Goal: Transaction & Acquisition: Purchase product/service

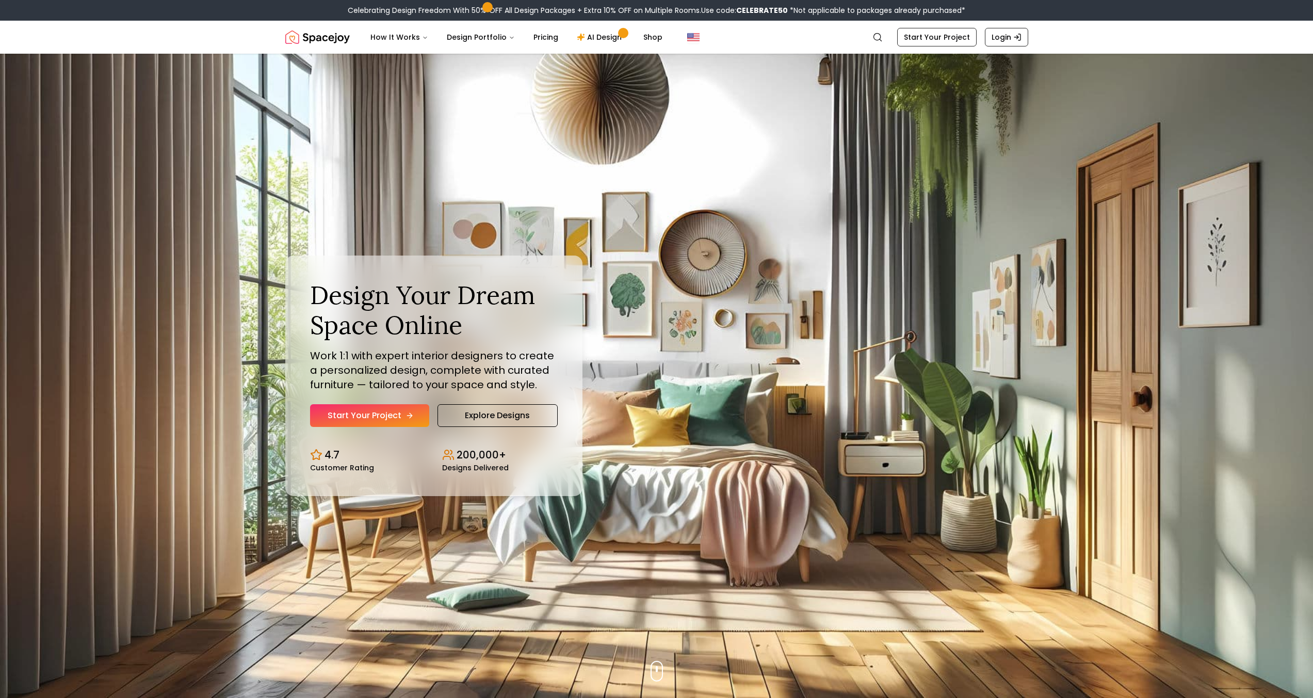
click at [343, 411] on link "Start Your Project" at bounding box center [369, 415] width 119 height 23
click at [511, 413] on link "Explore Designs" at bounding box center [498, 415] width 120 height 23
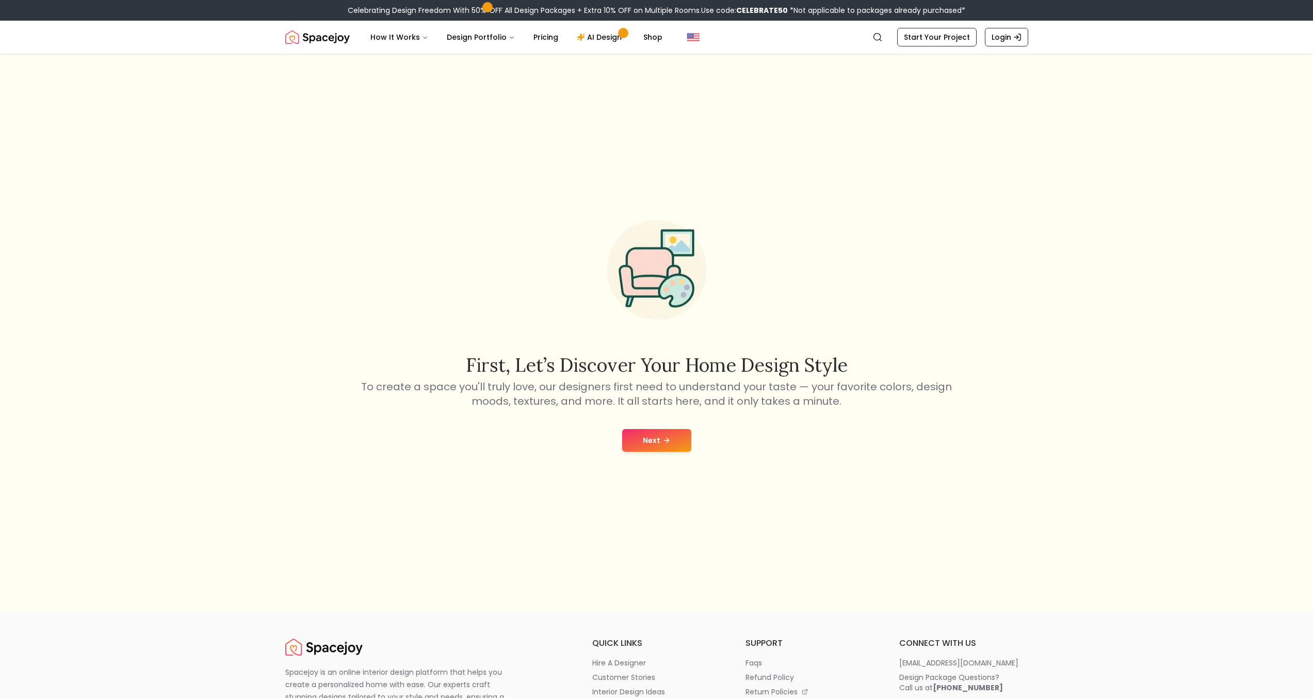
click at [665, 441] on icon at bounding box center [667, 440] width 8 height 8
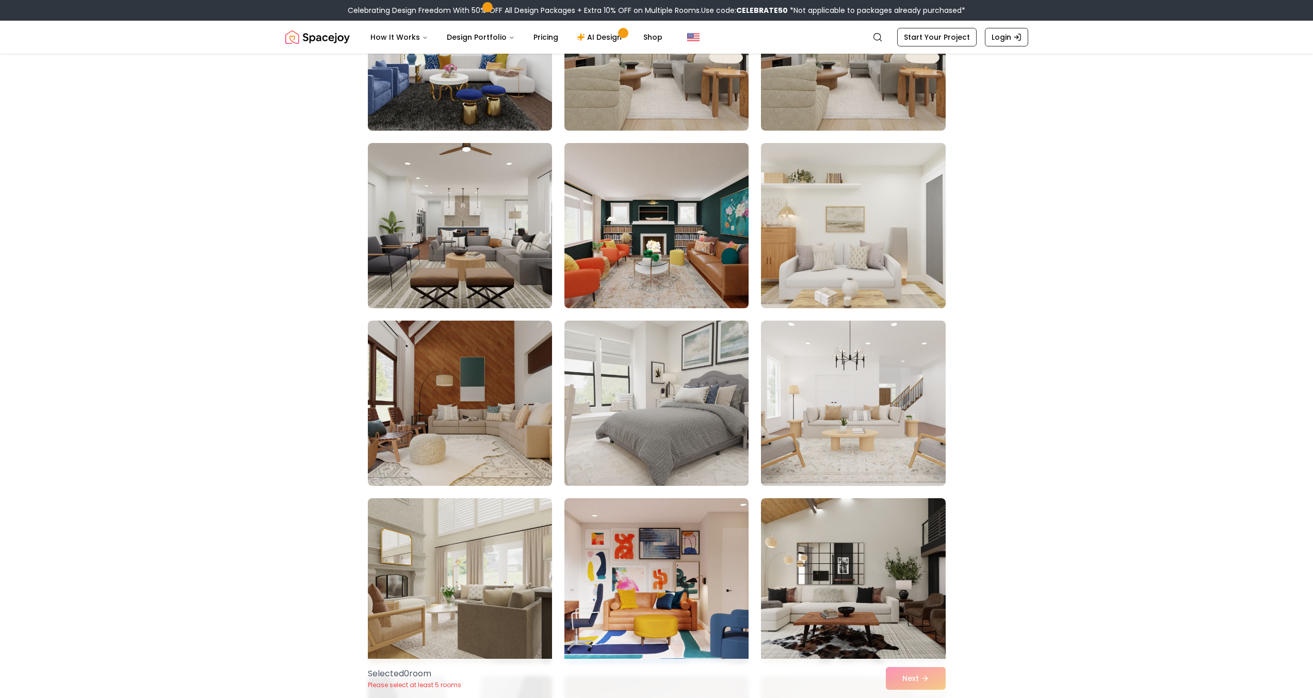
click at [689, 386] on img at bounding box center [657, 402] width 194 height 173
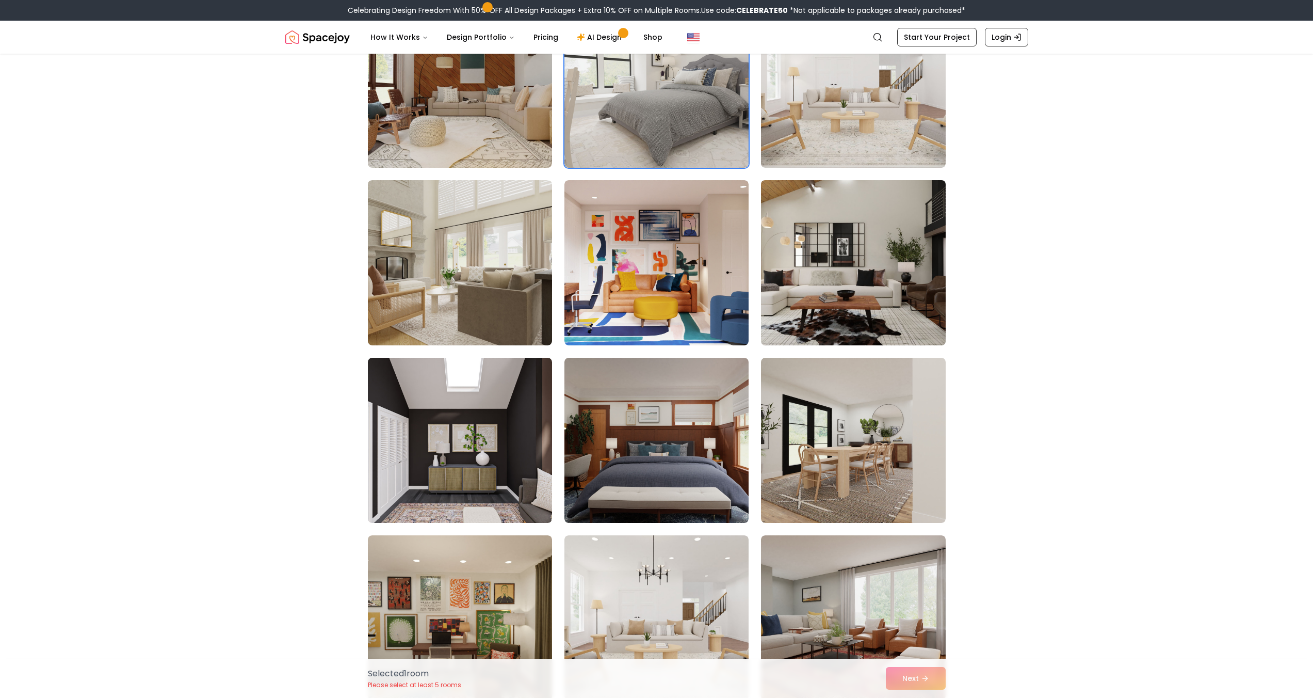
scroll to position [765, 0]
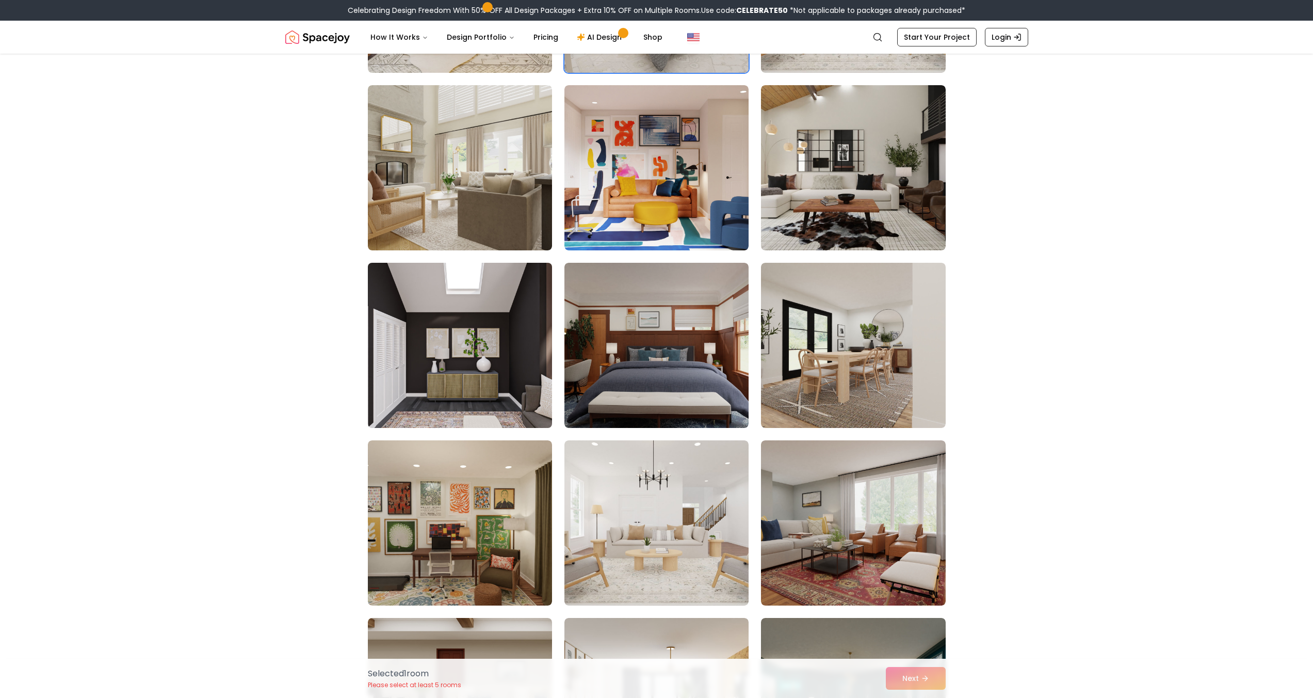
click at [496, 389] on img at bounding box center [460, 345] width 194 height 173
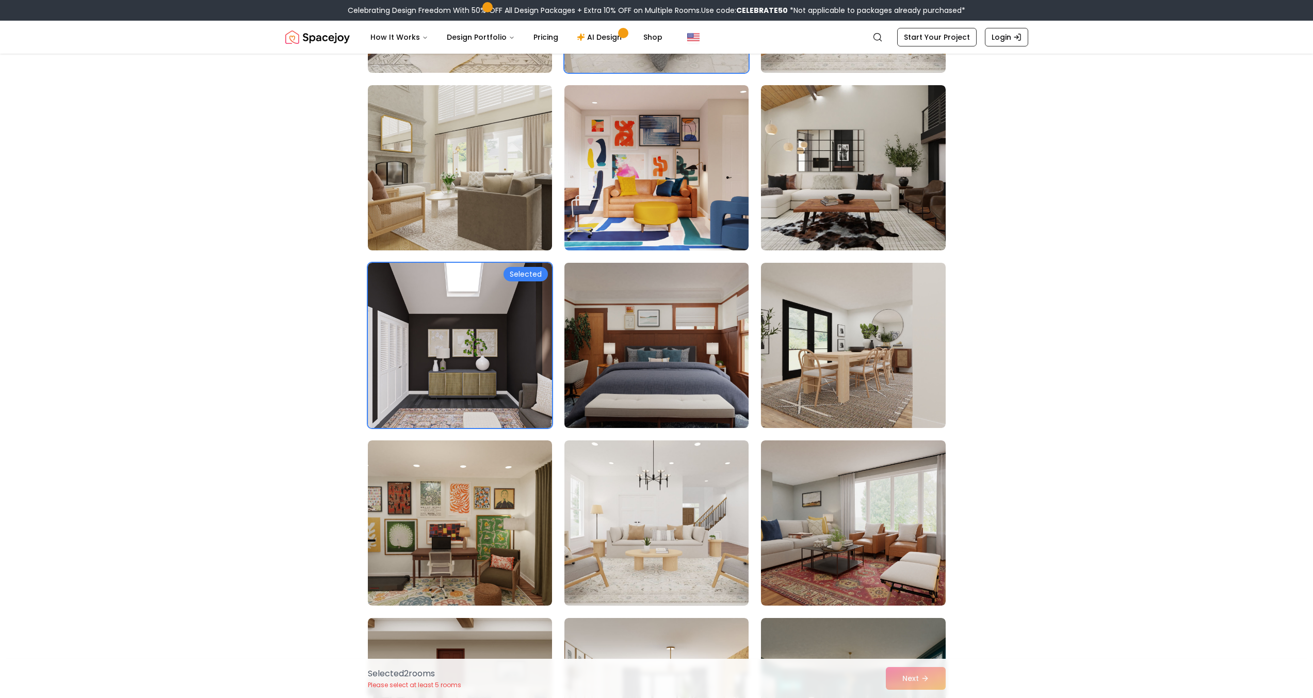
click at [656, 390] on img at bounding box center [657, 345] width 194 height 173
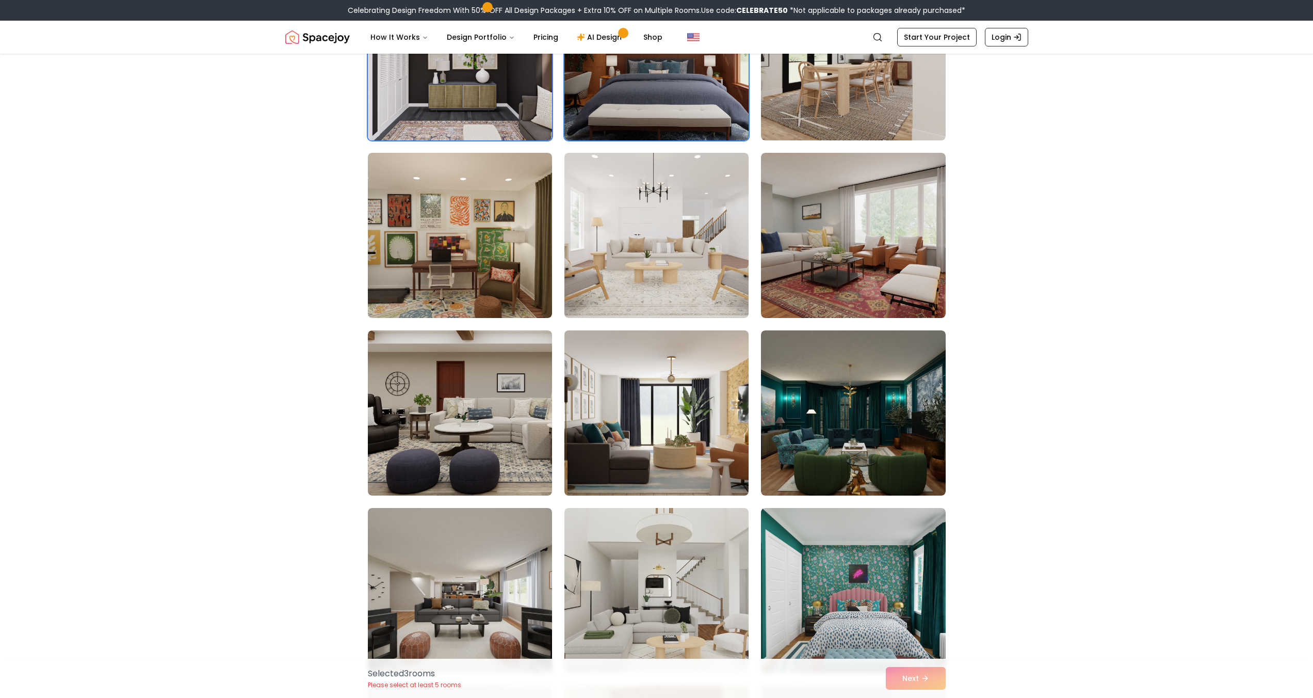
scroll to position [1053, 0]
click at [658, 464] on img at bounding box center [657, 412] width 194 height 173
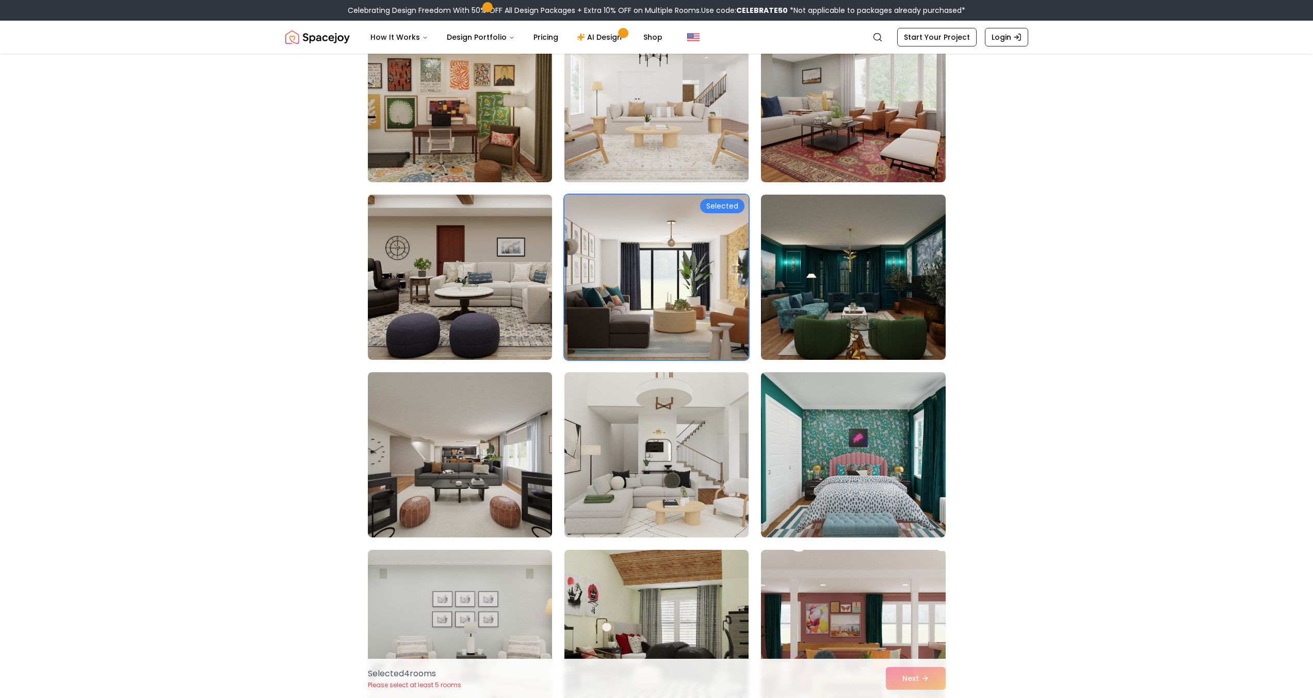
scroll to position [1239, 0]
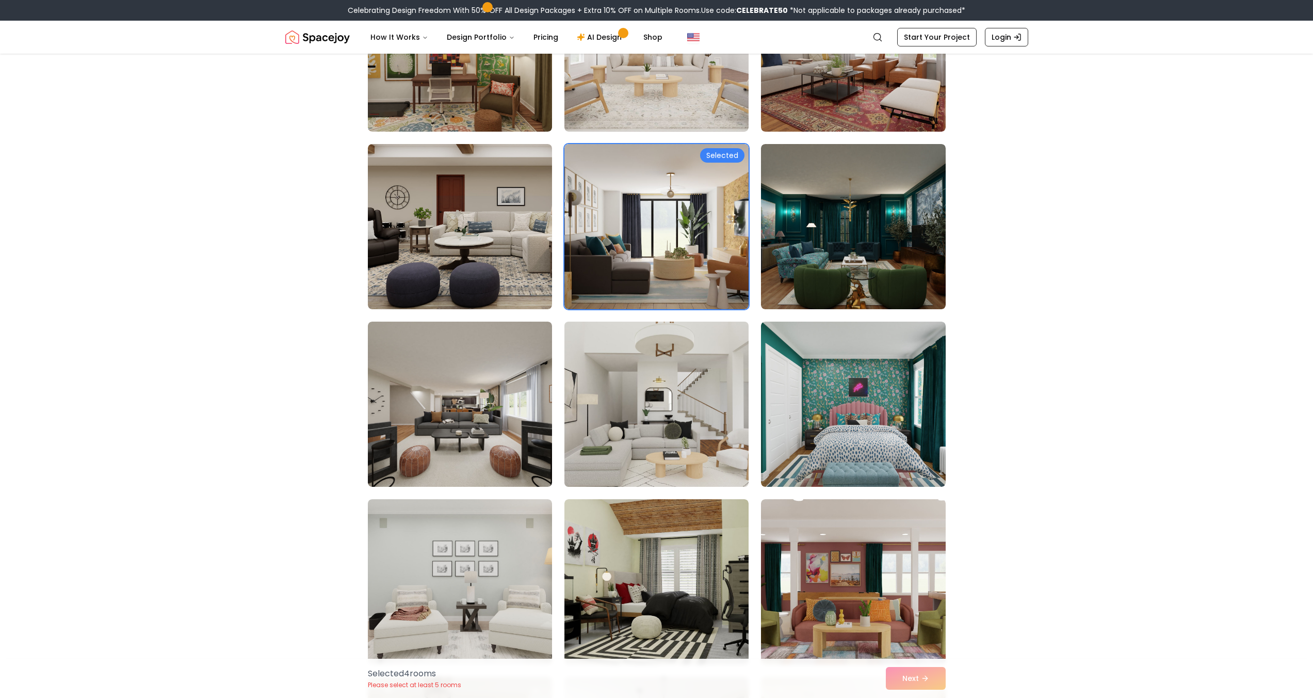
click at [659, 445] on img at bounding box center [657, 403] width 194 height 173
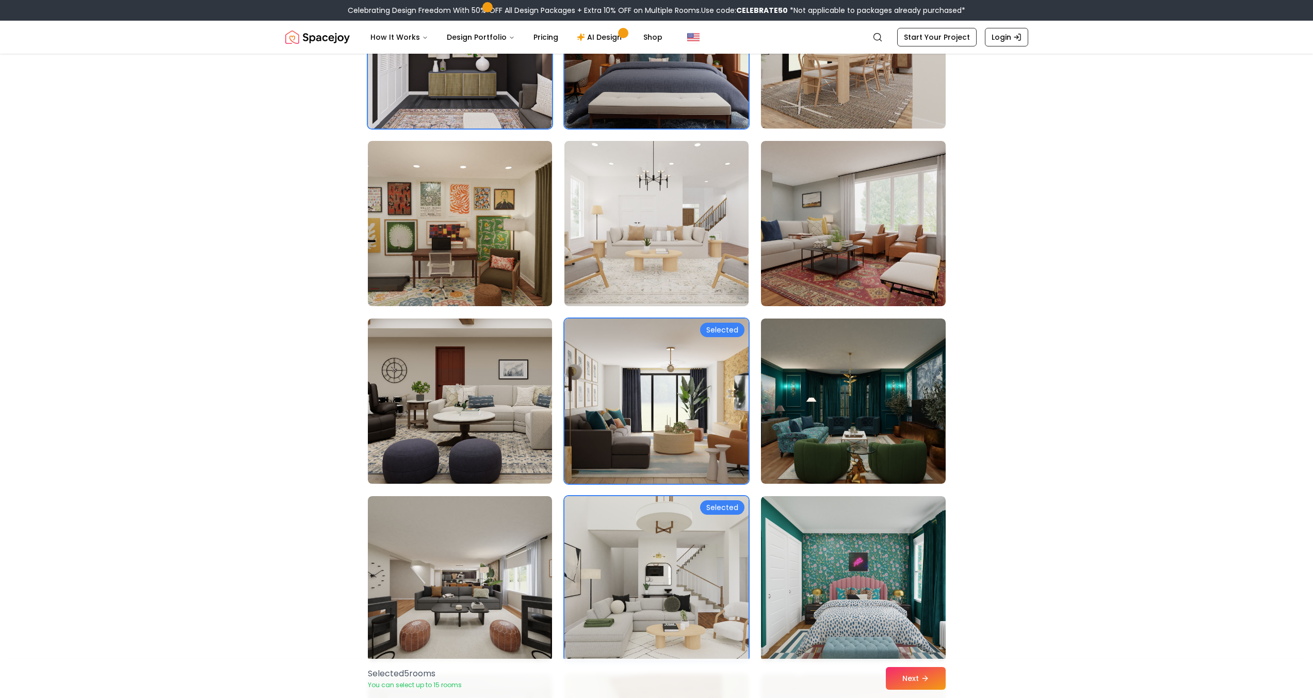
scroll to position [892, 0]
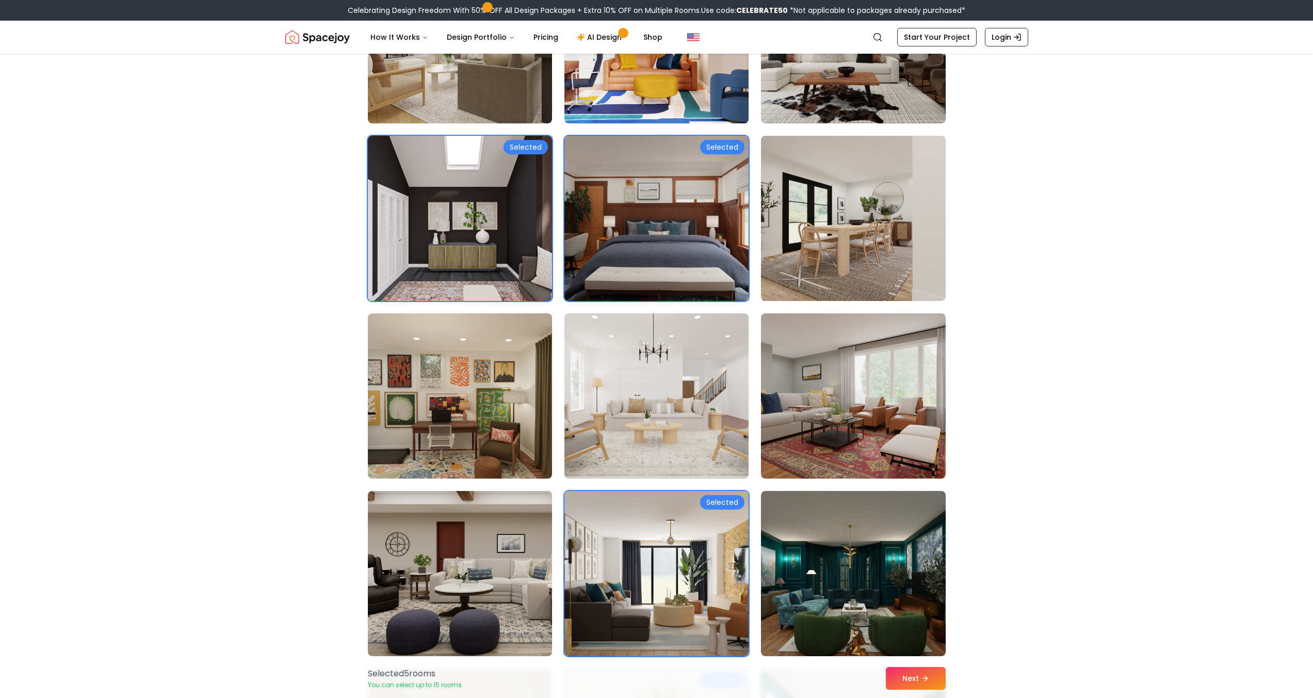
click at [693, 241] on img at bounding box center [657, 218] width 194 height 173
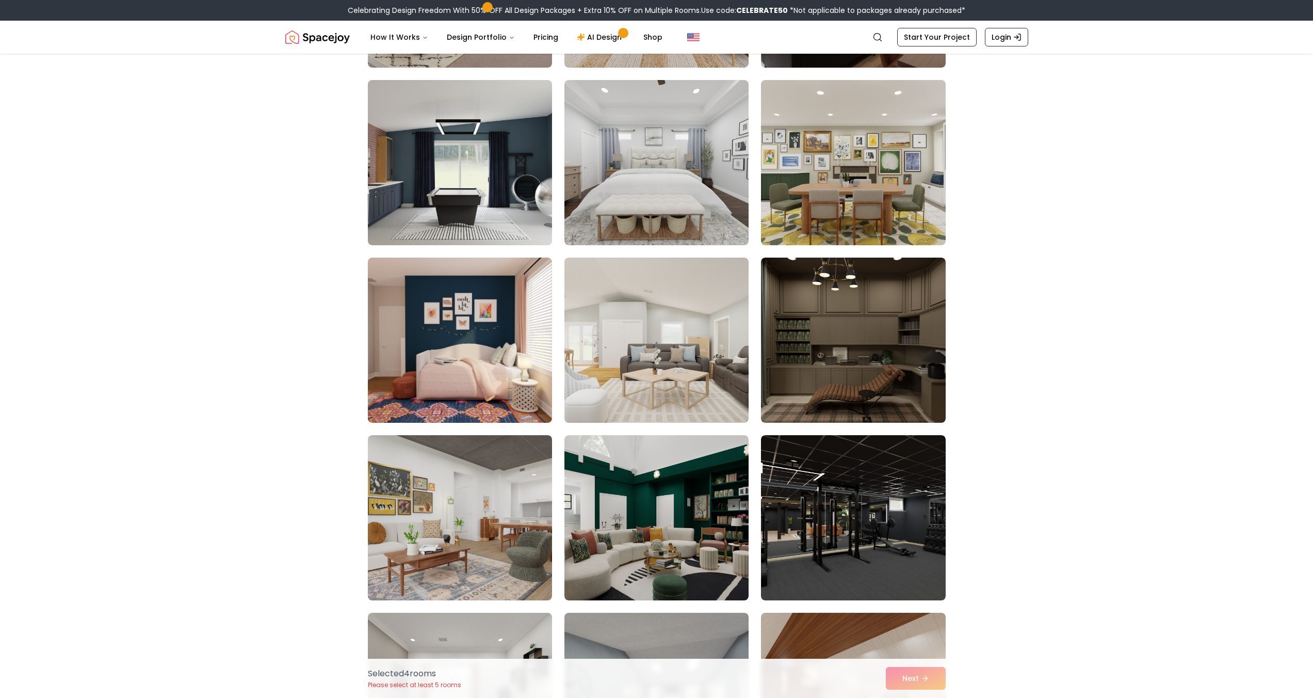
scroll to position [2905, 0]
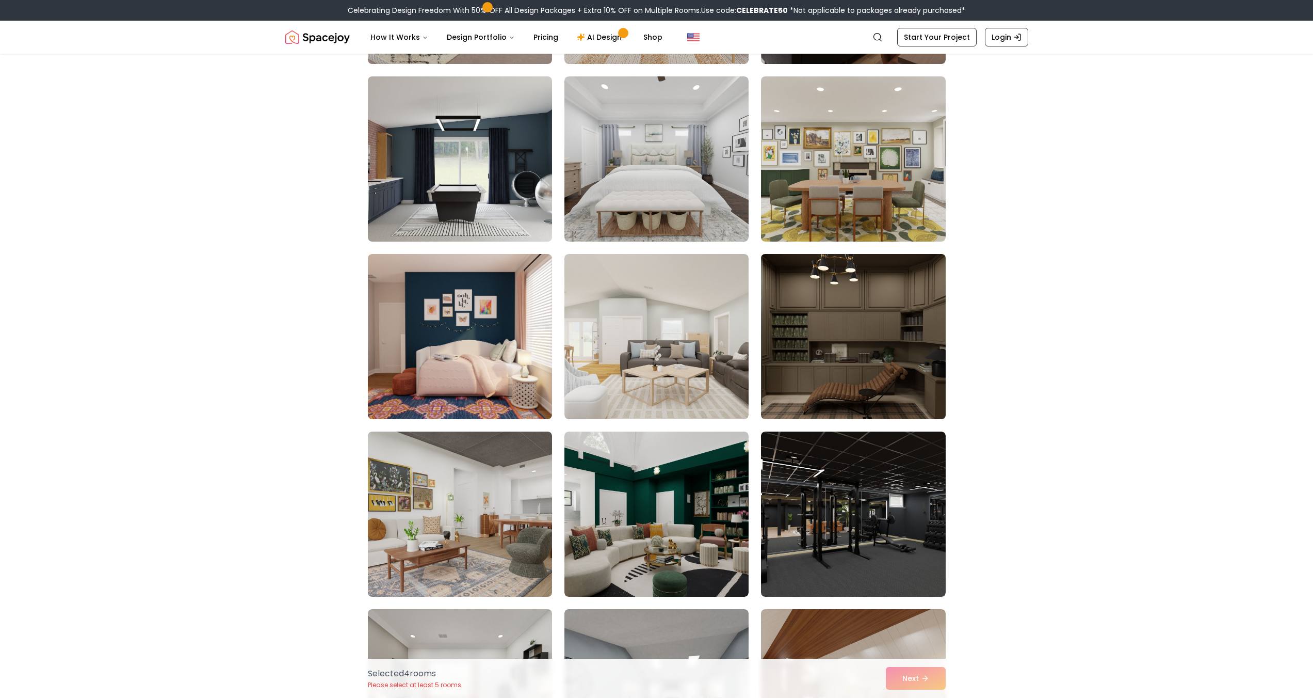
click at [812, 368] on img at bounding box center [854, 336] width 194 height 173
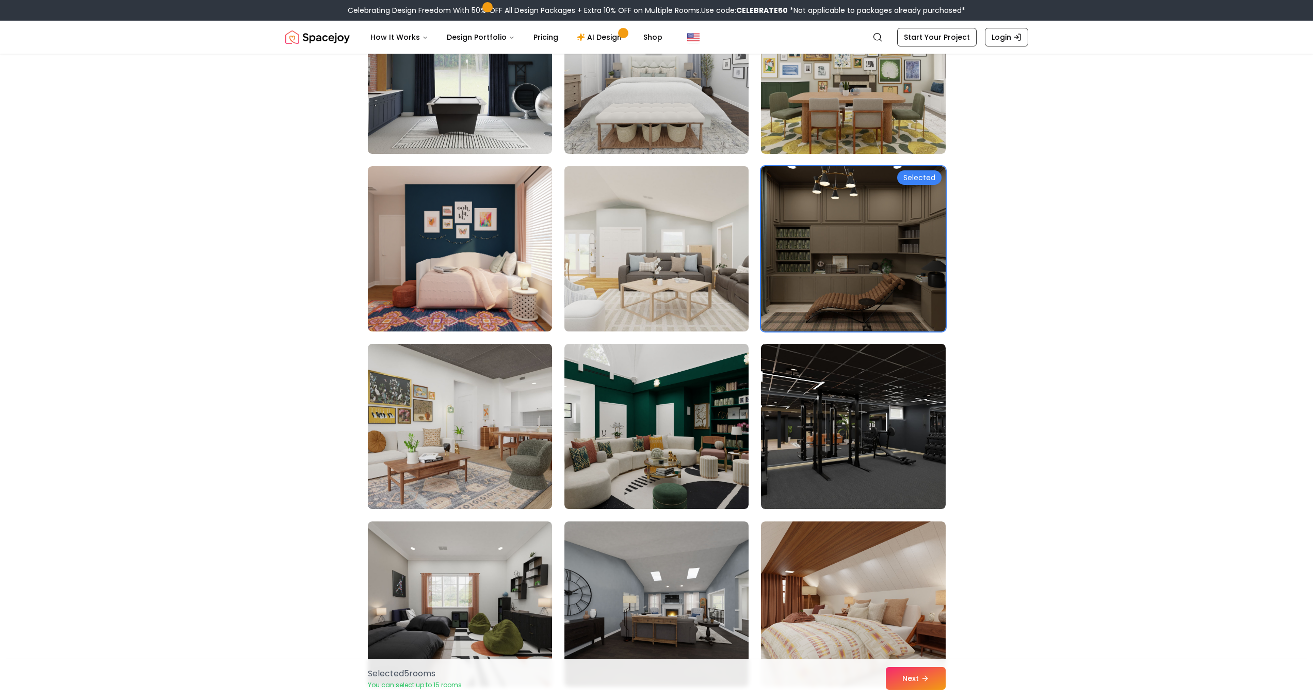
scroll to position [3110, 0]
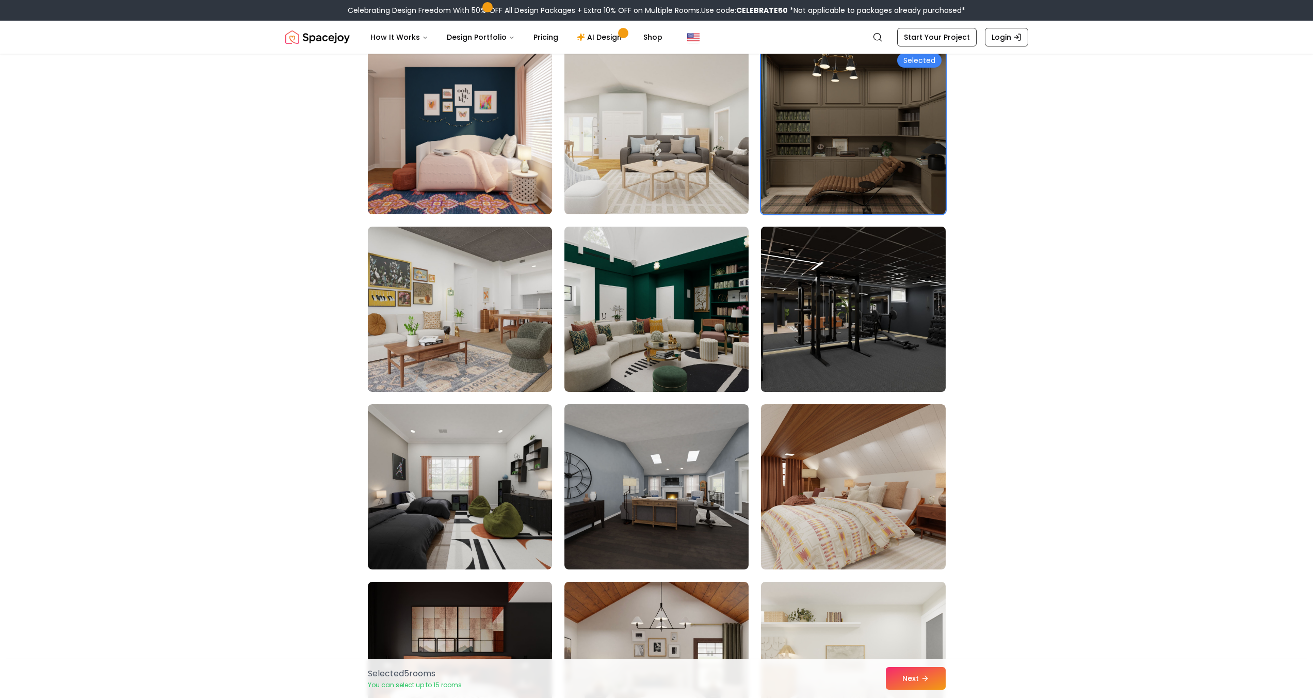
click at [813, 361] on img at bounding box center [854, 308] width 194 height 173
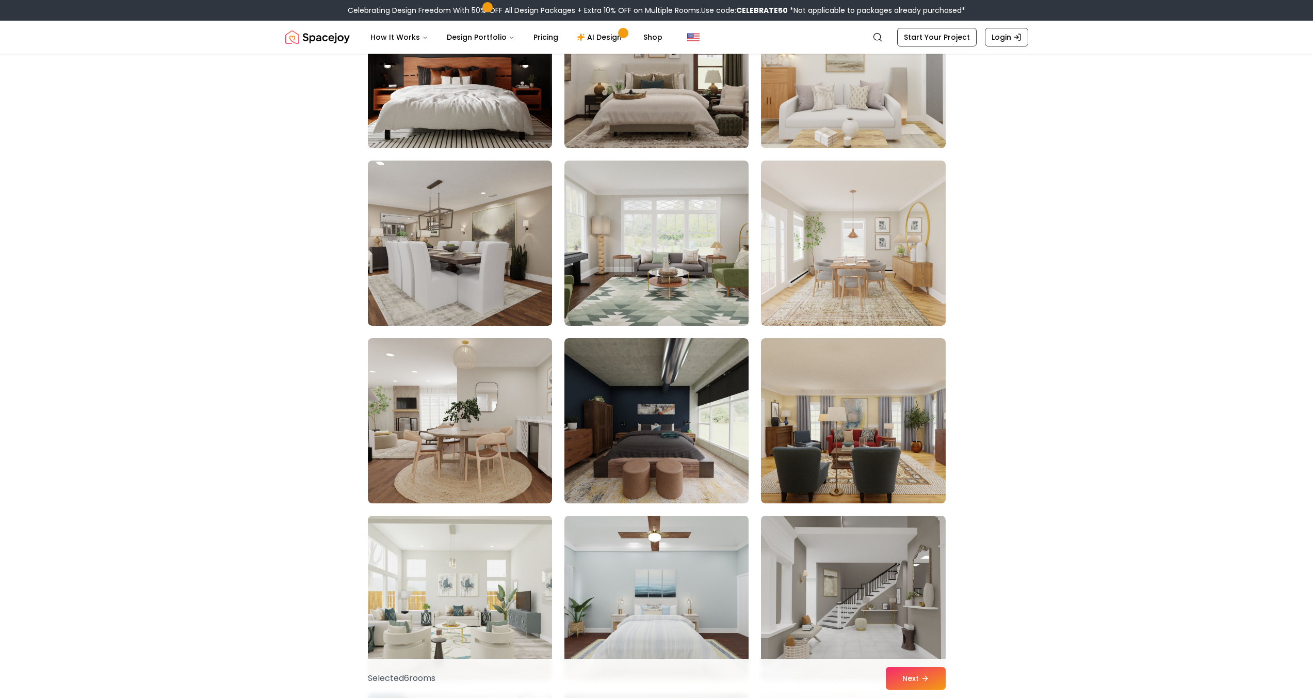
click at [700, 404] on img at bounding box center [657, 420] width 184 height 165
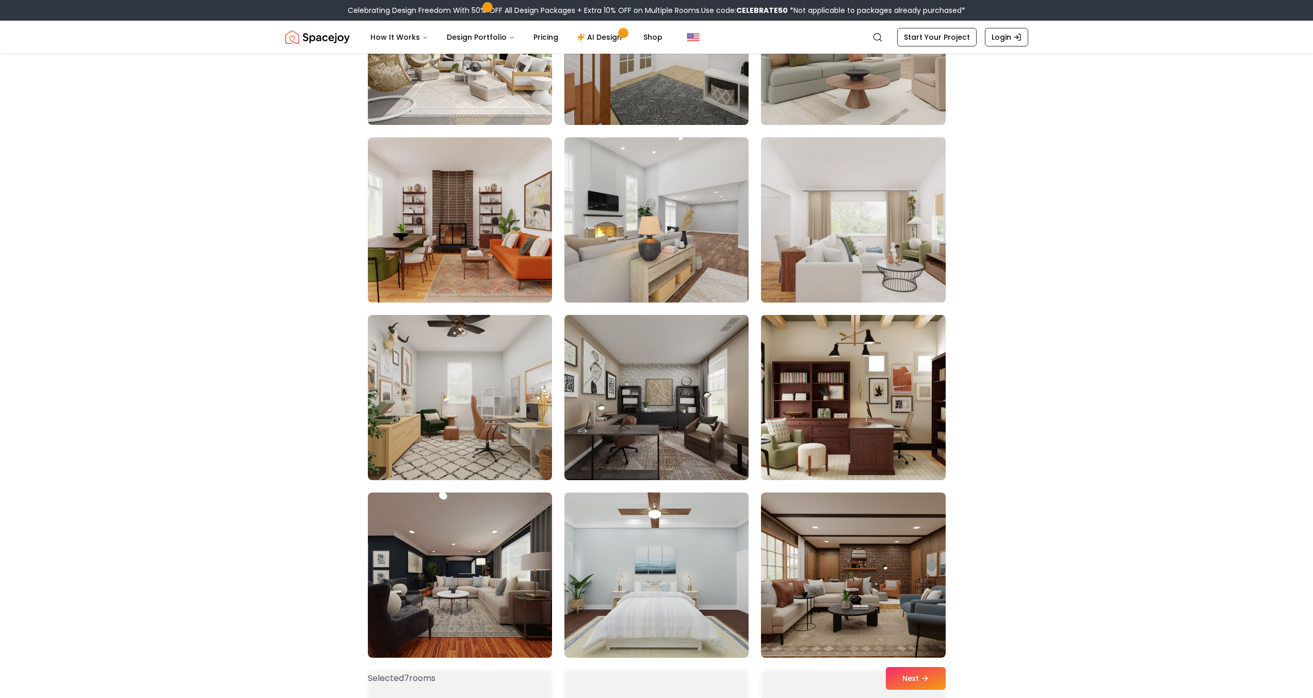
scroll to position [5139, 0]
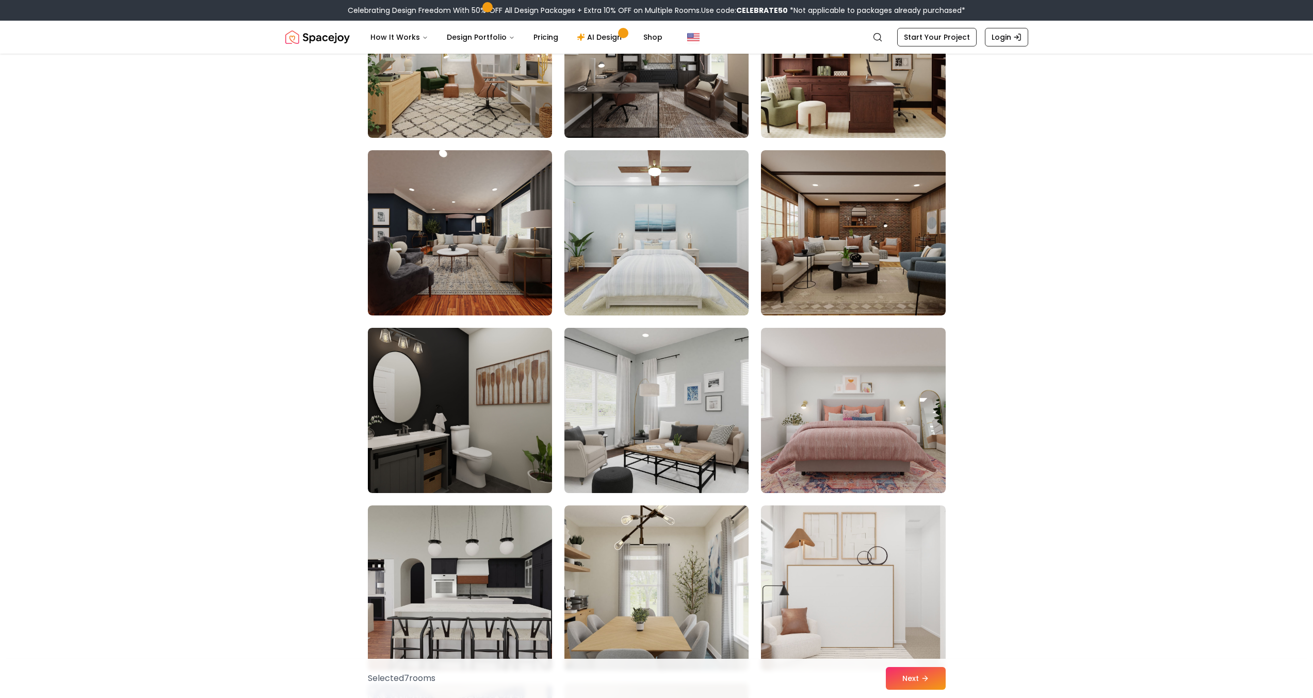
click at [691, 418] on img at bounding box center [657, 410] width 194 height 173
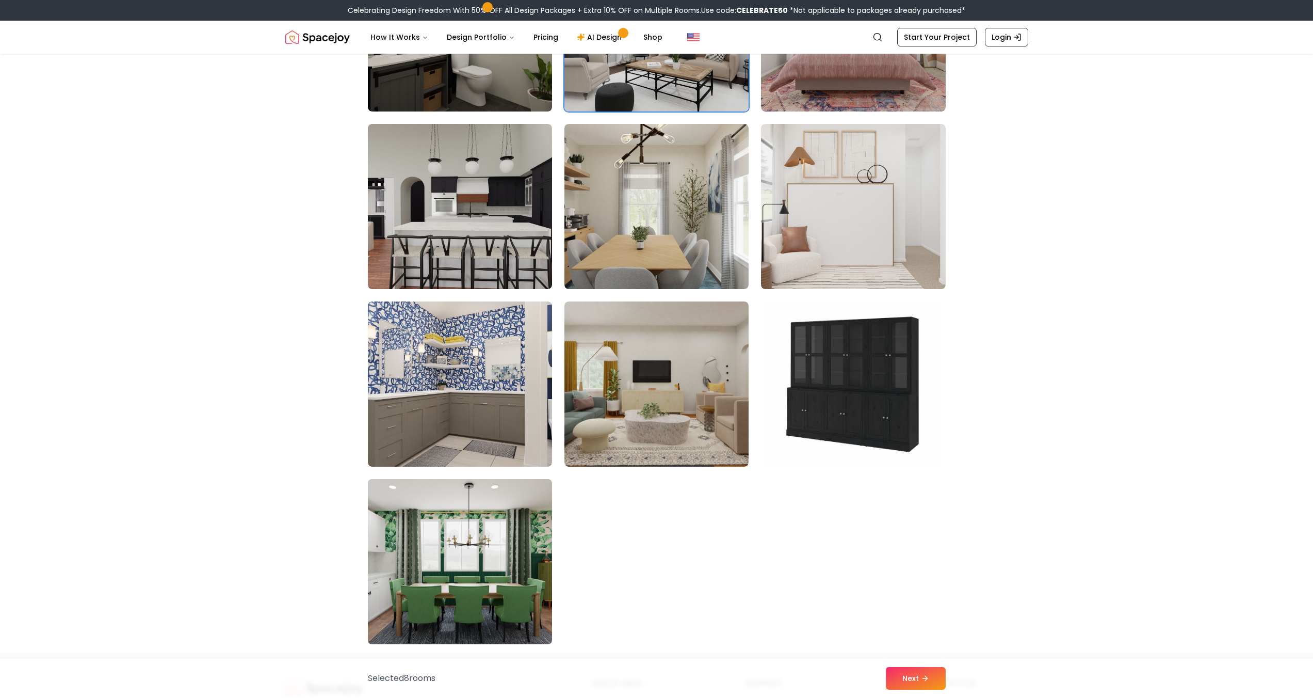
scroll to position [5521, 0]
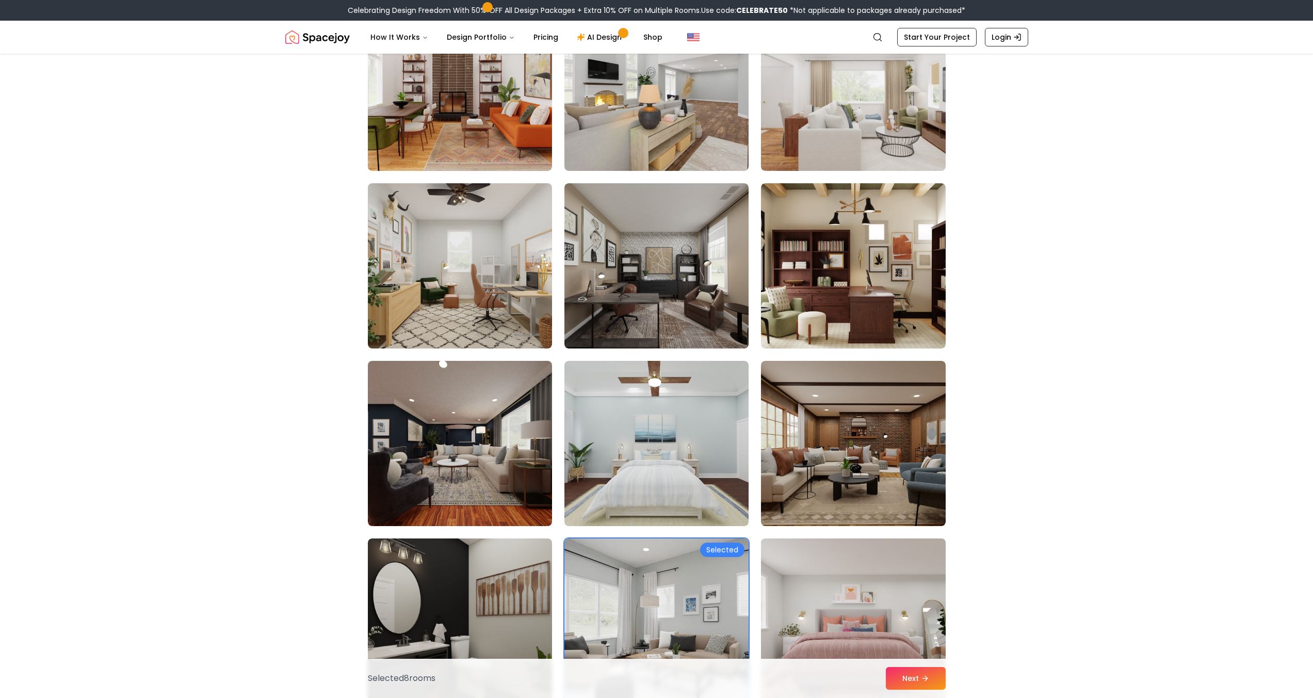
click at [831, 409] on img at bounding box center [853, 443] width 184 height 165
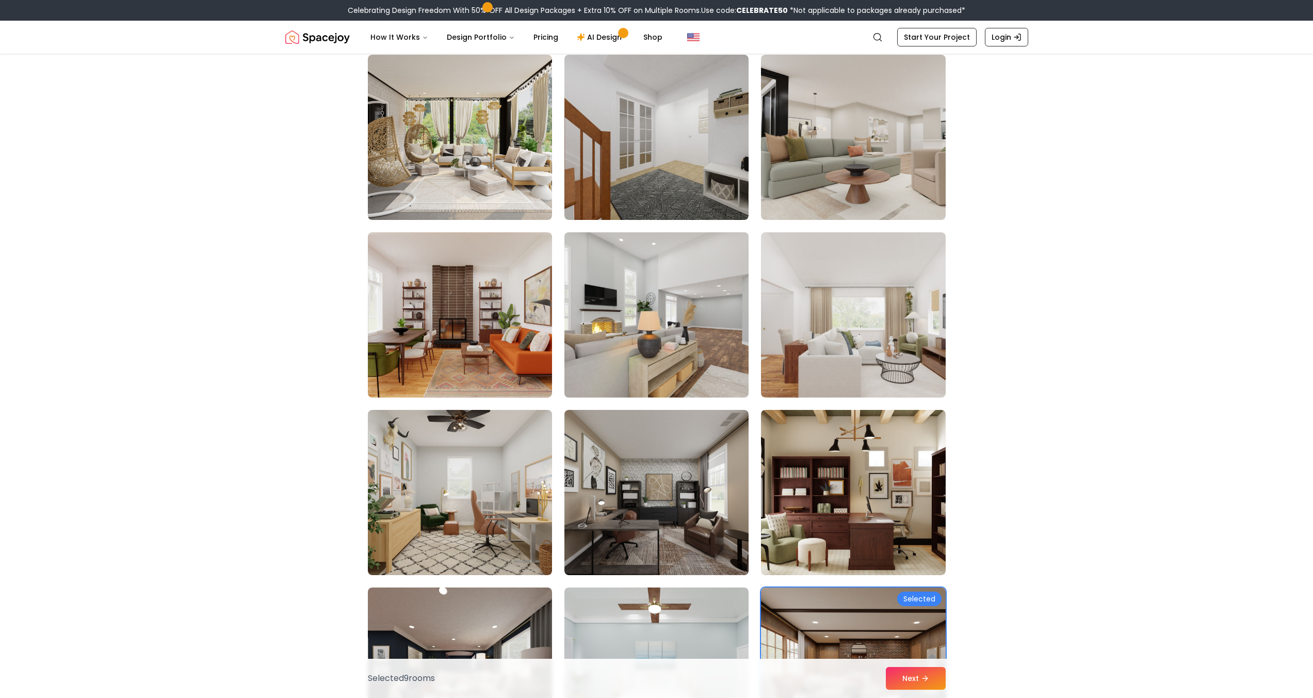
scroll to position [4476, 0]
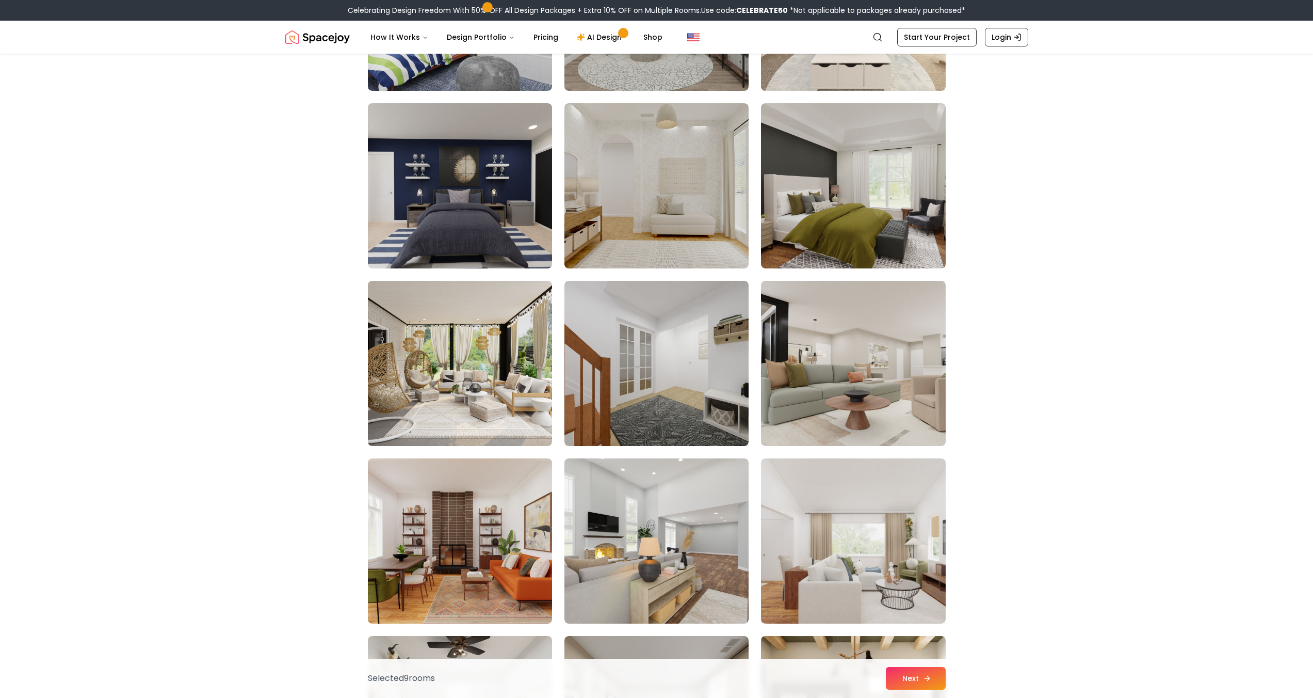
click at [908, 680] on button "Next" at bounding box center [916, 678] width 60 height 23
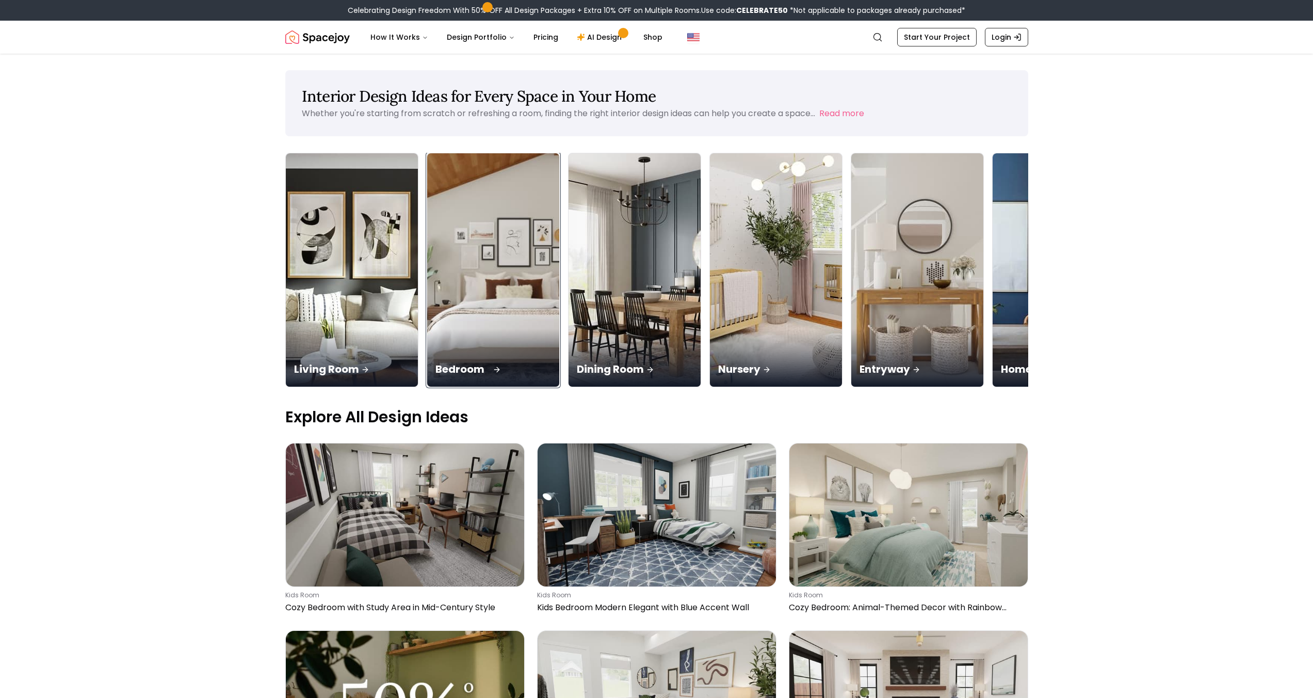
click at [492, 289] on img at bounding box center [493, 270] width 139 height 245
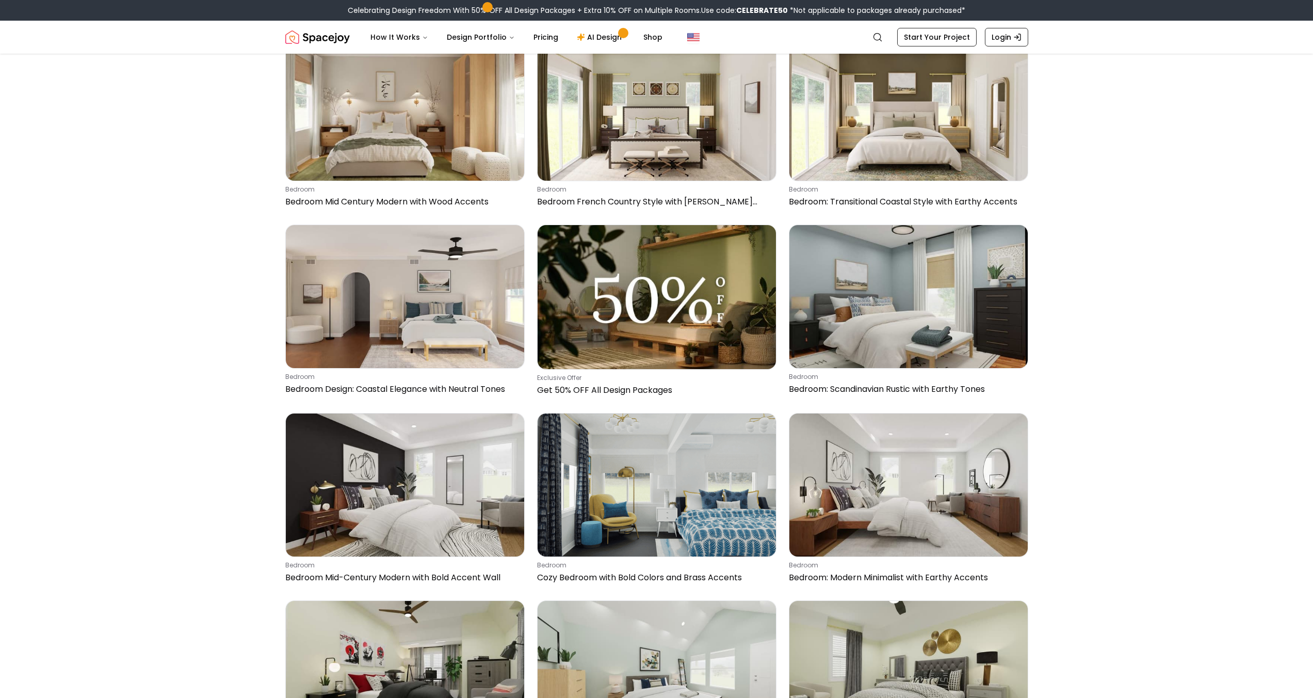
scroll to position [3512, 0]
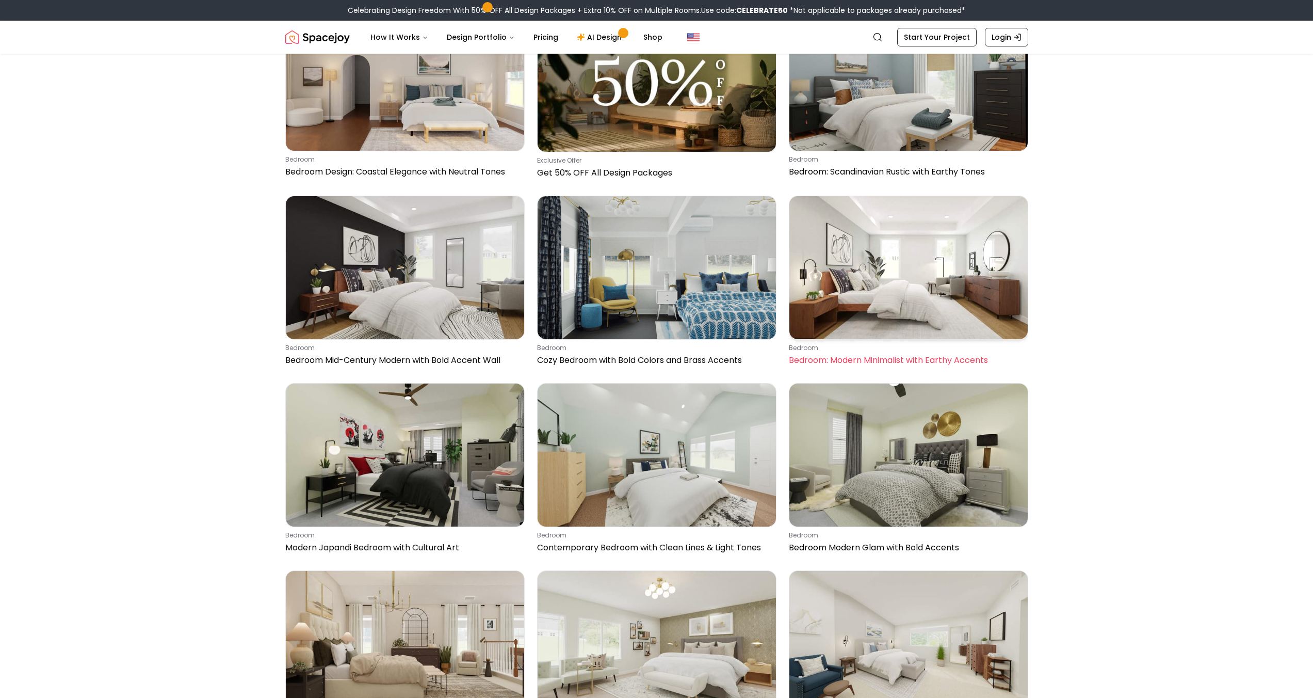
click at [933, 275] on img at bounding box center [909, 267] width 238 height 143
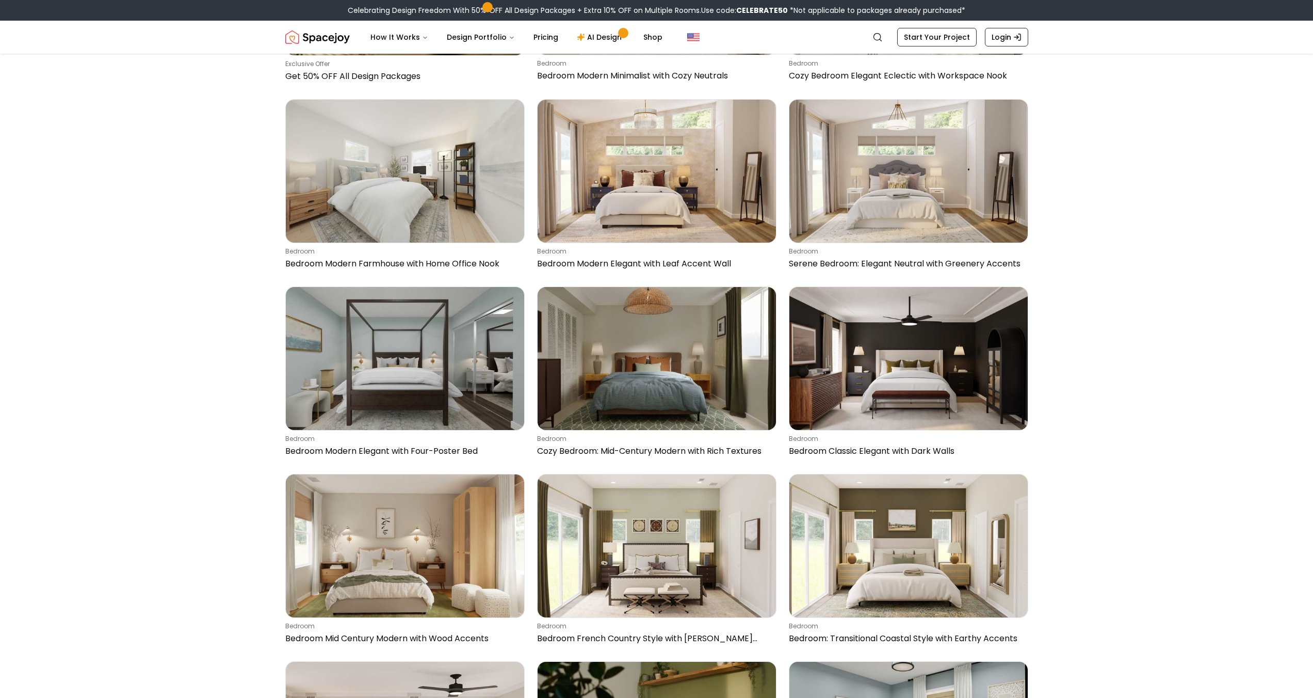
scroll to position [2360, 0]
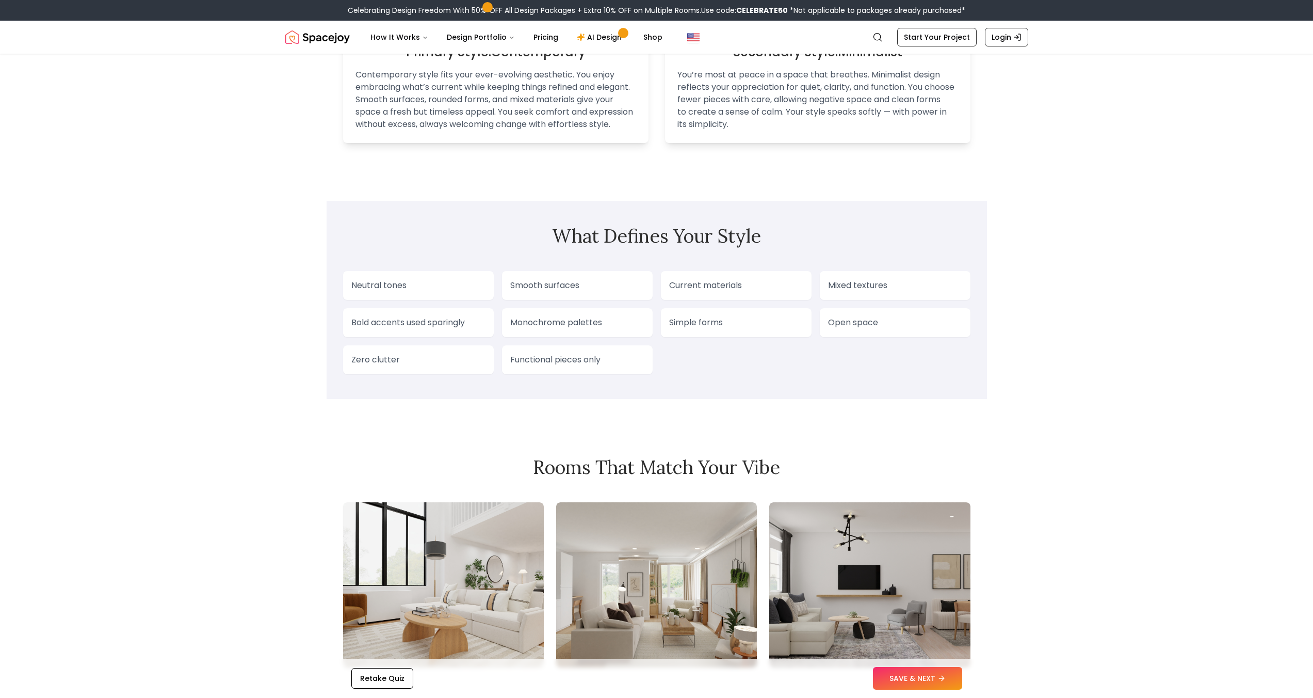
scroll to position [810, 0]
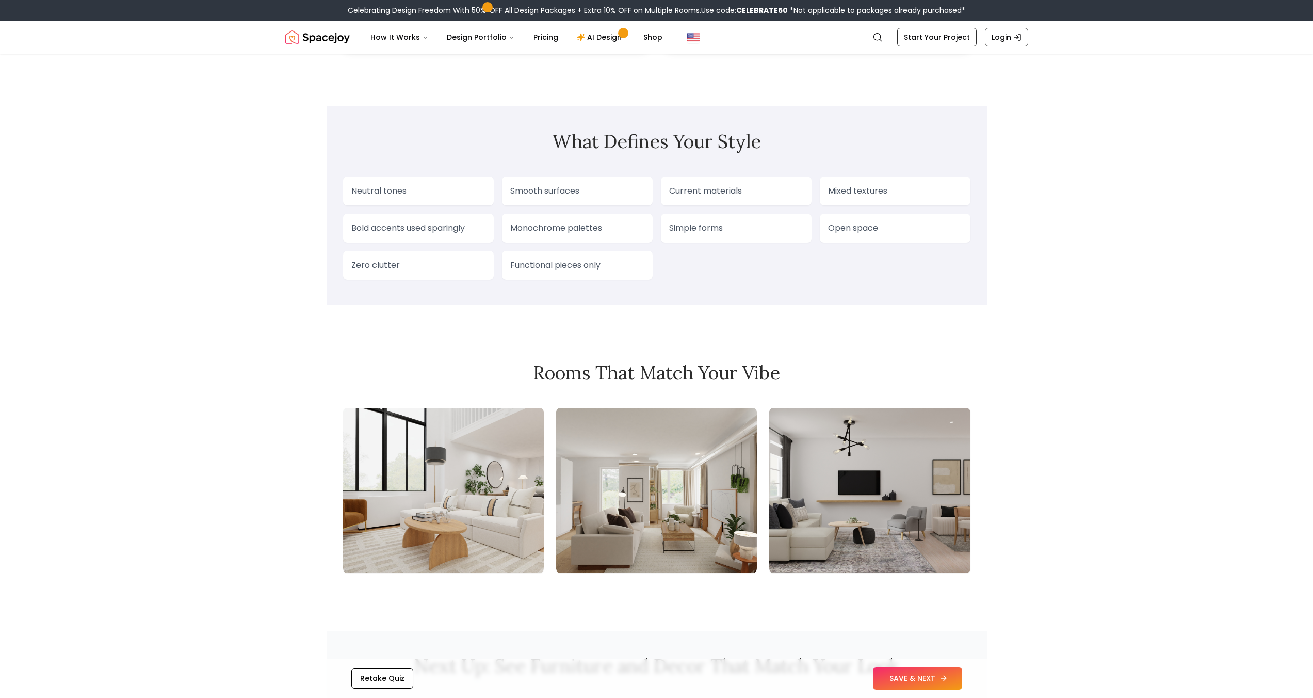
click at [904, 681] on button "SAVE & NEXT" at bounding box center [917, 678] width 89 height 23
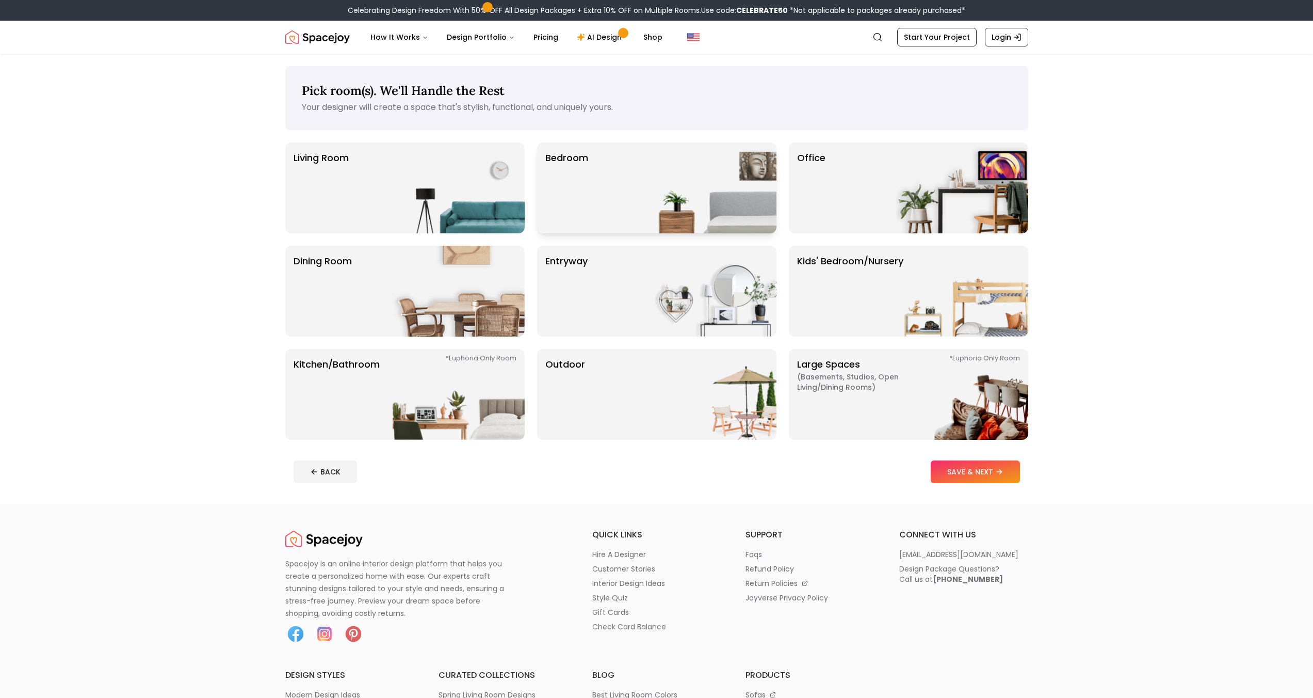
click at [671, 155] on img at bounding box center [711, 187] width 132 height 91
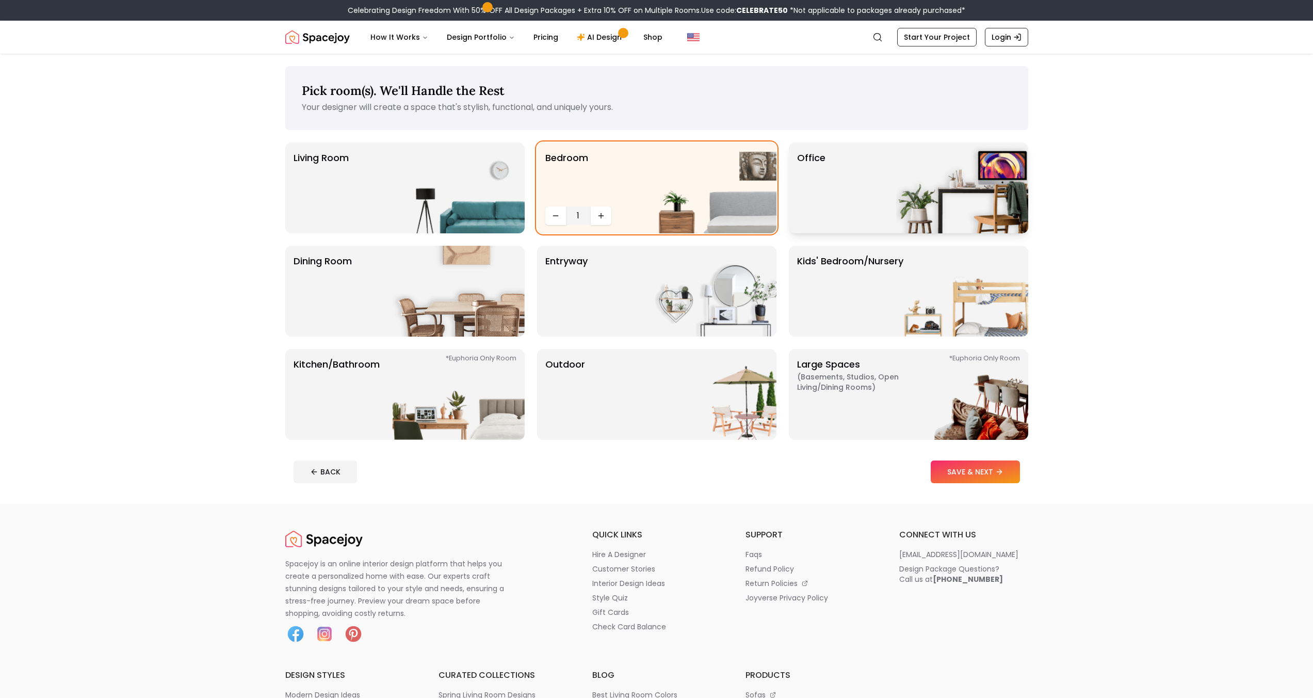
click at [915, 184] on img at bounding box center [962, 187] width 132 height 91
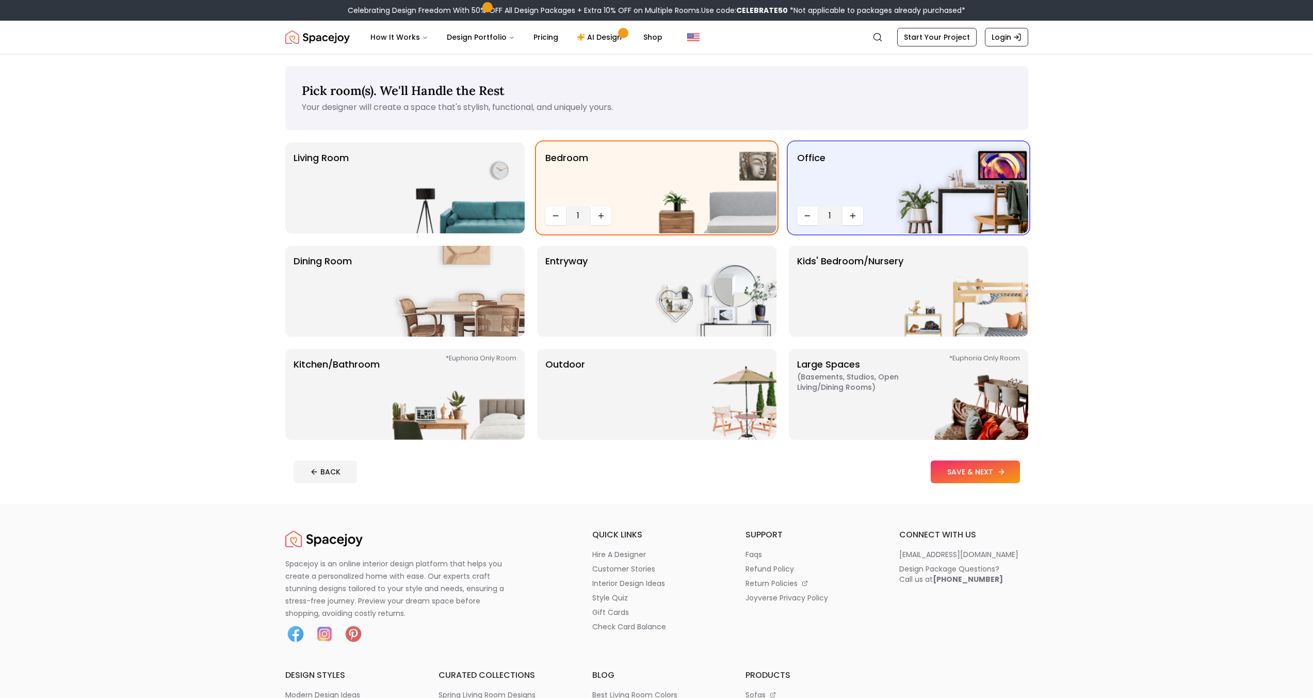
click at [989, 471] on button "SAVE & NEXT" at bounding box center [975, 471] width 89 height 23
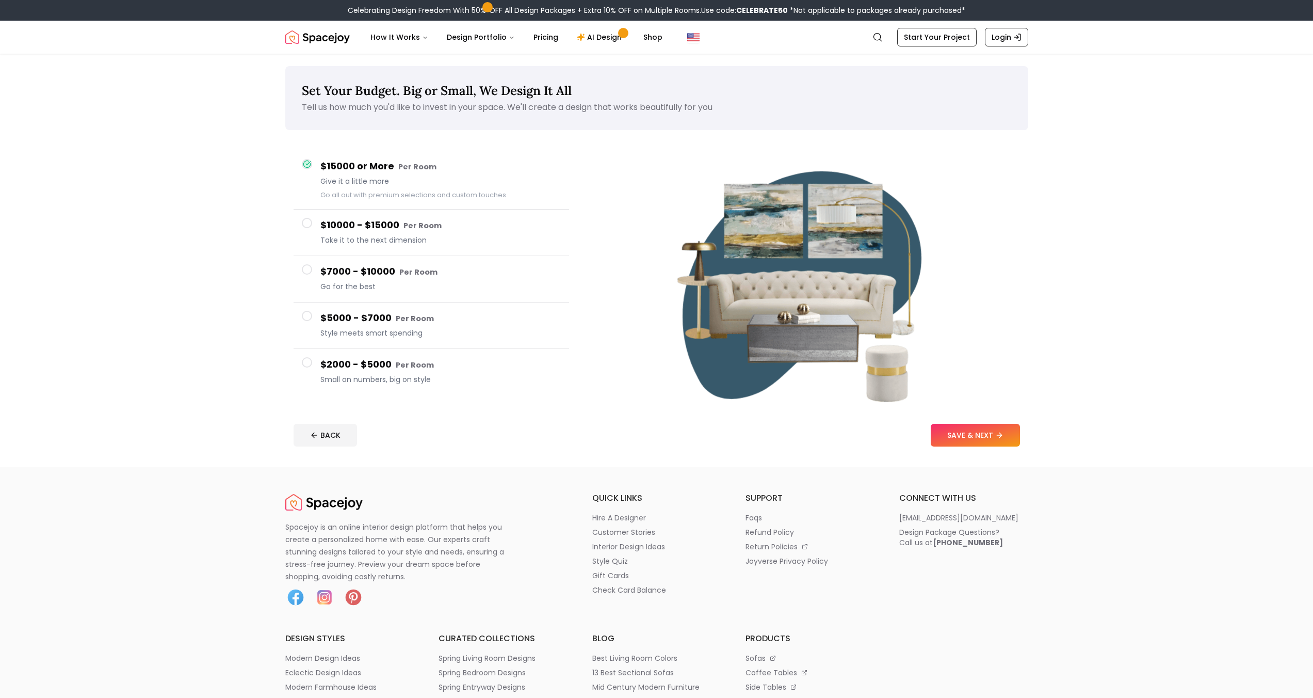
click at [315, 371] on button "$2000 - $5000 Per Room Small on numbers, big on style" at bounding box center [432, 372] width 276 height 46
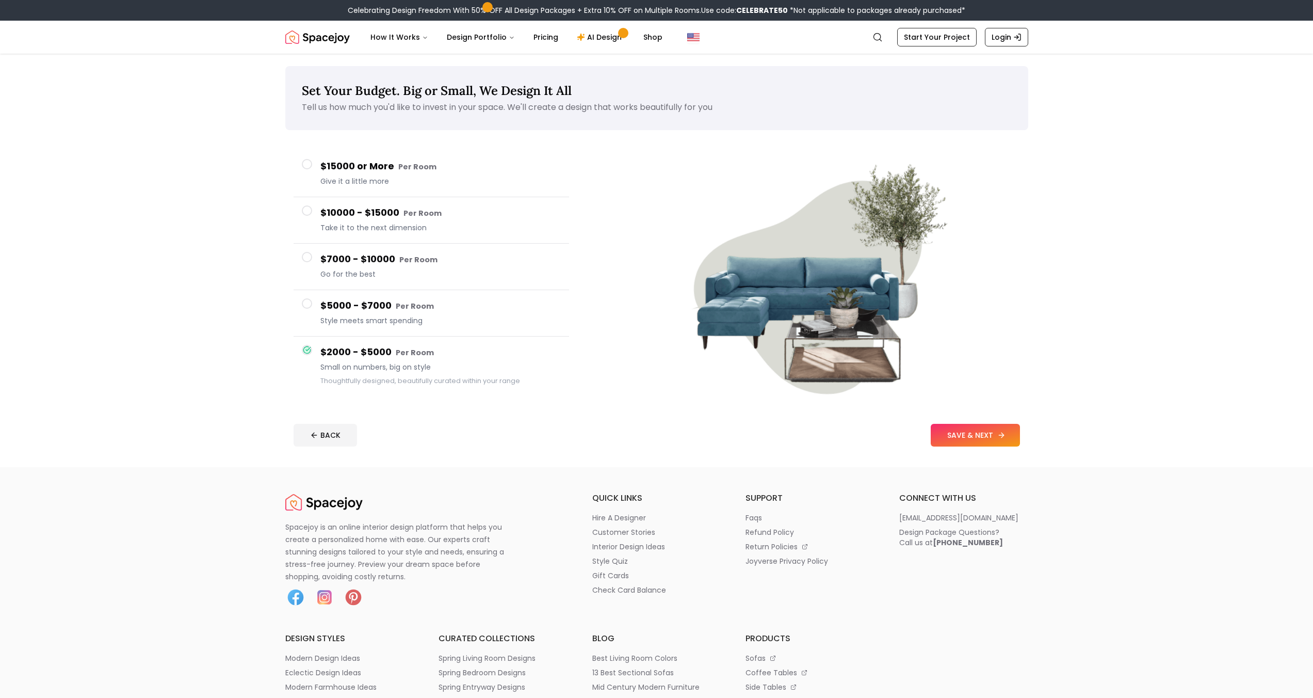
click at [962, 440] on button "SAVE & NEXT" at bounding box center [975, 435] width 89 height 23
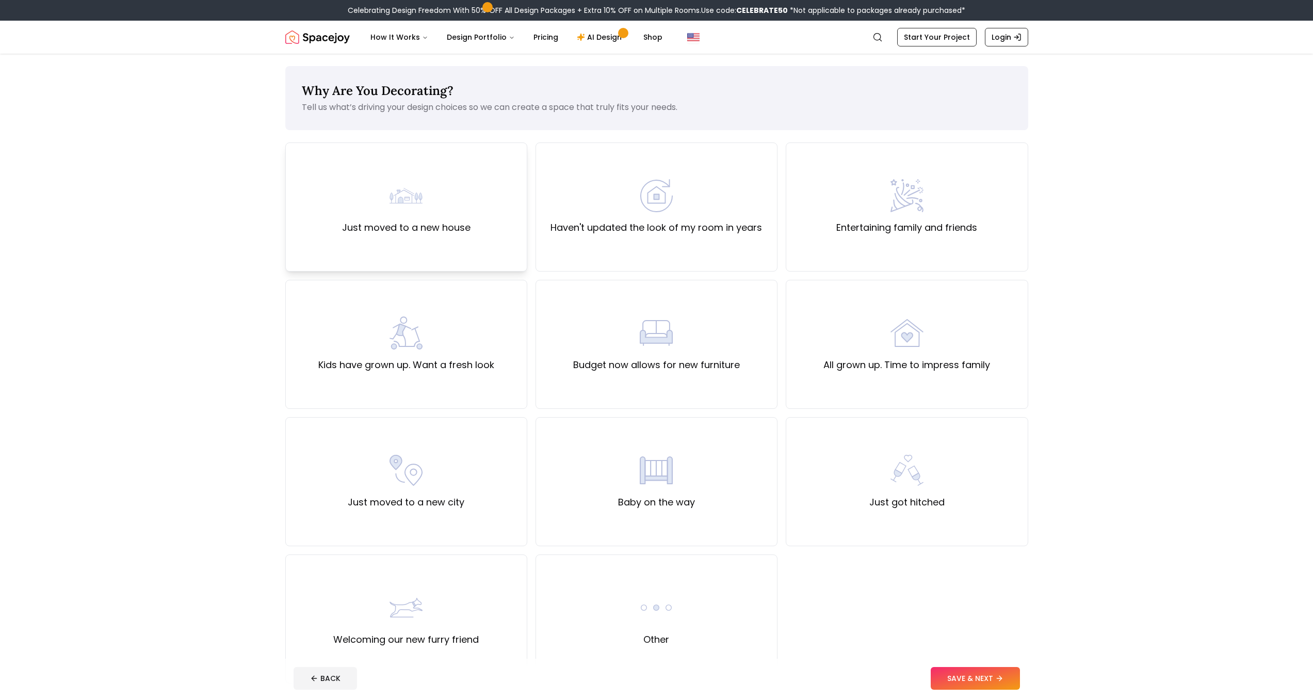
click at [429, 214] on div "Just moved to a new house" at bounding box center [406, 207] width 129 height 56
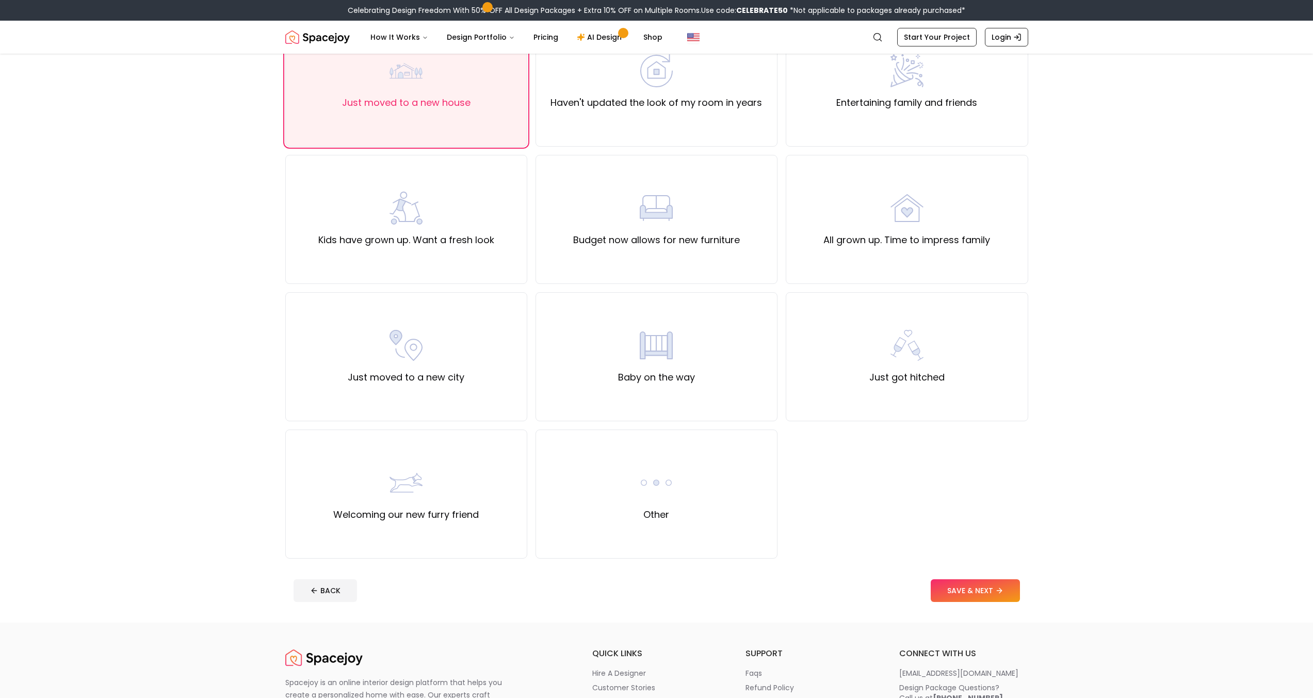
scroll to position [129, 0]
click at [1002, 601] on footer "BACK SAVE & NEXT" at bounding box center [656, 586] width 743 height 39
click at [1002, 585] on icon at bounding box center [1002, 586] width 8 height 8
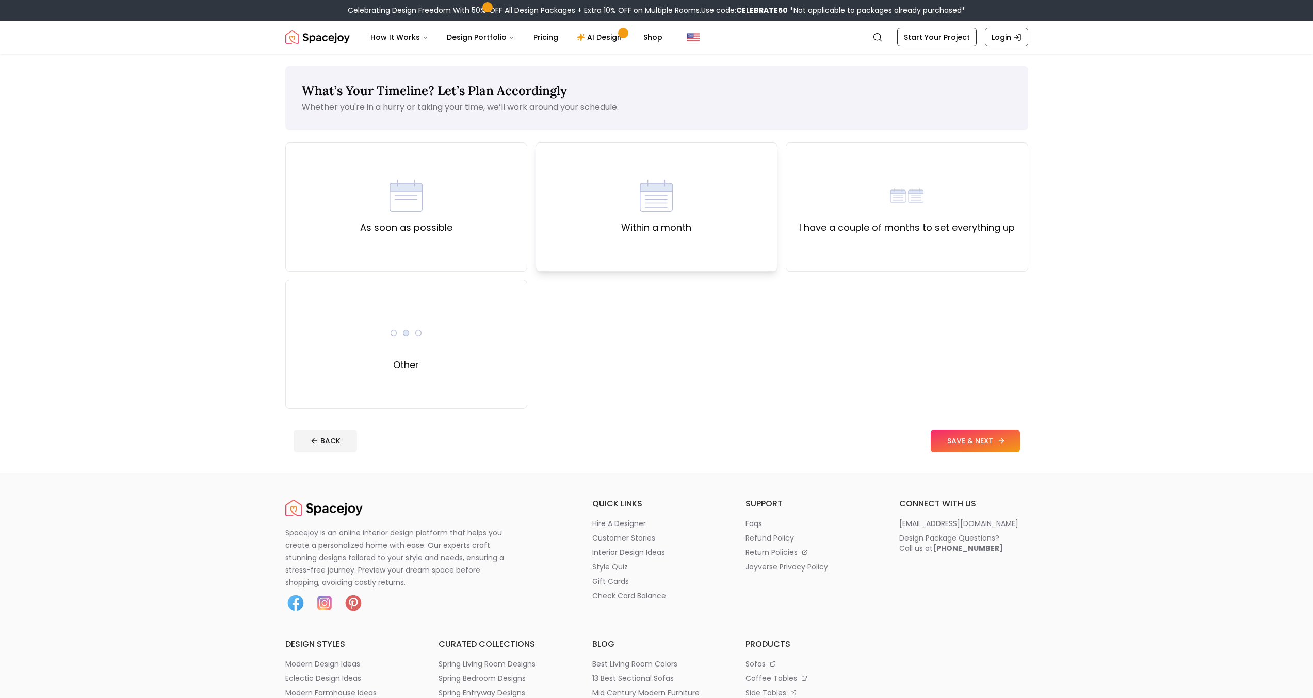
click at [594, 215] on div "Within a month" at bounding box center [657, 206] width 242 height 129
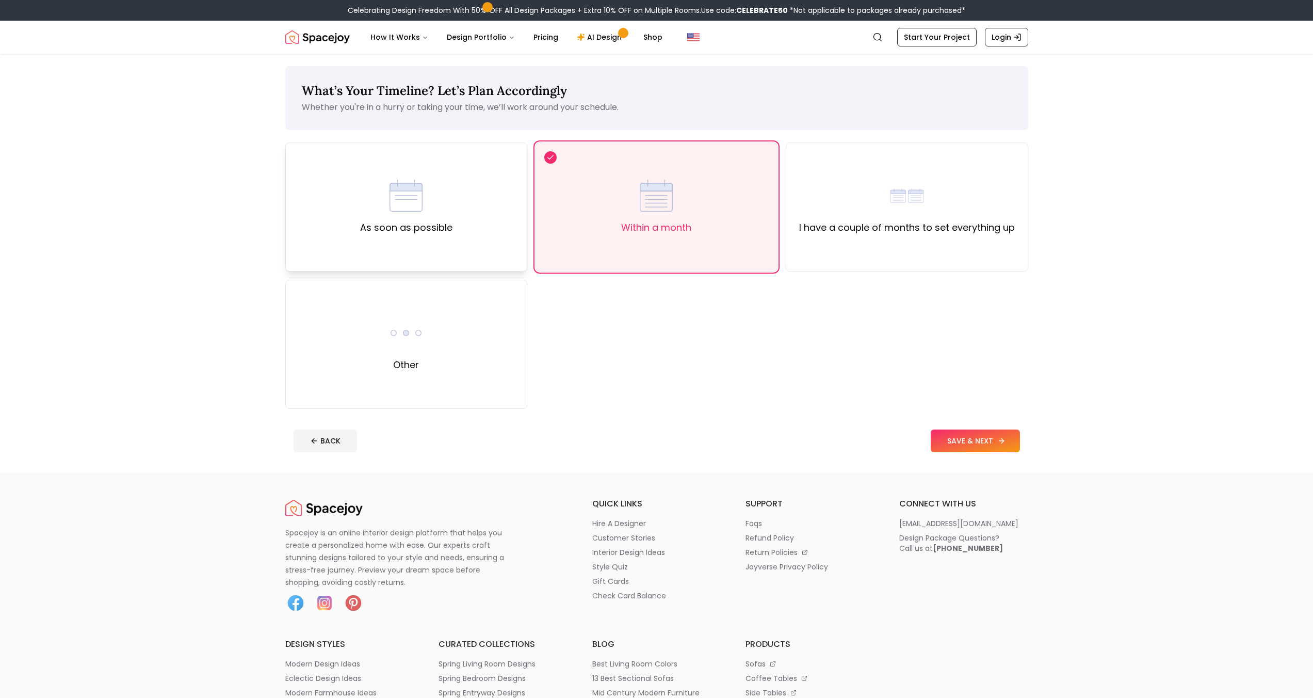
click at [496, 222] on div "As soon as possible" at bounding box center [406, 206] width 242 height 129
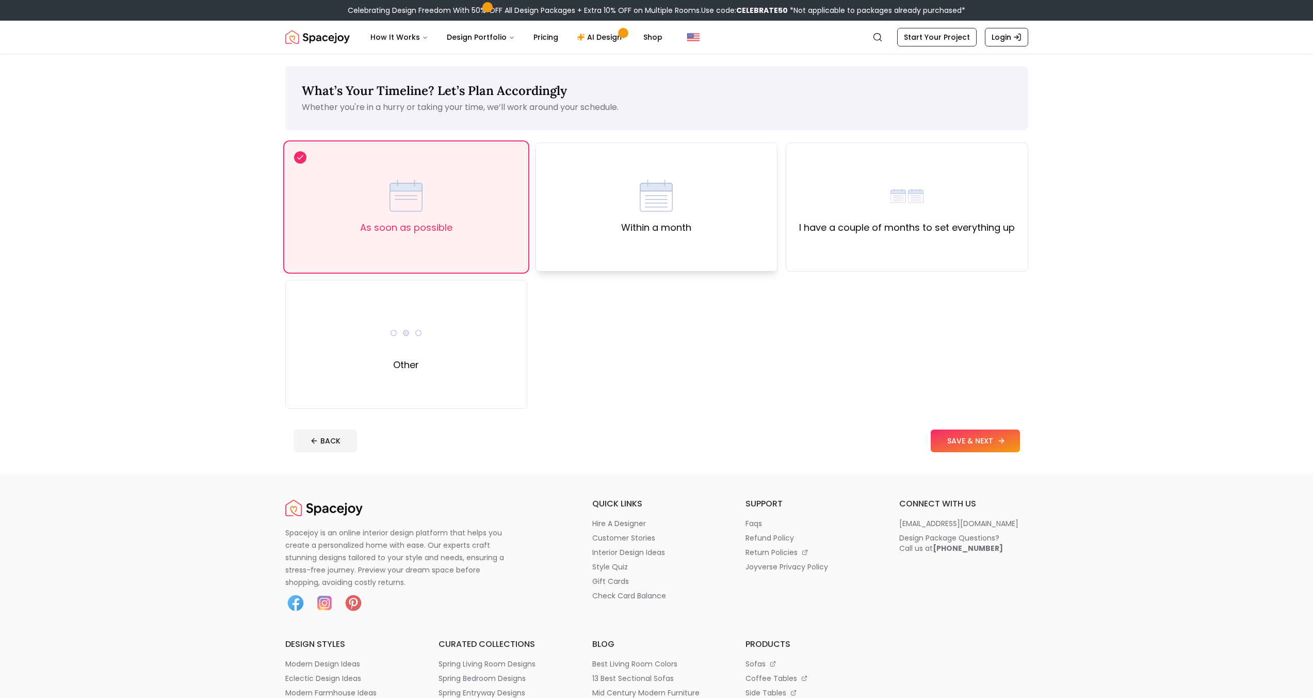
click at [618, 221] on div "Within a month" at bounding box center [657, 206] width 242 height 129
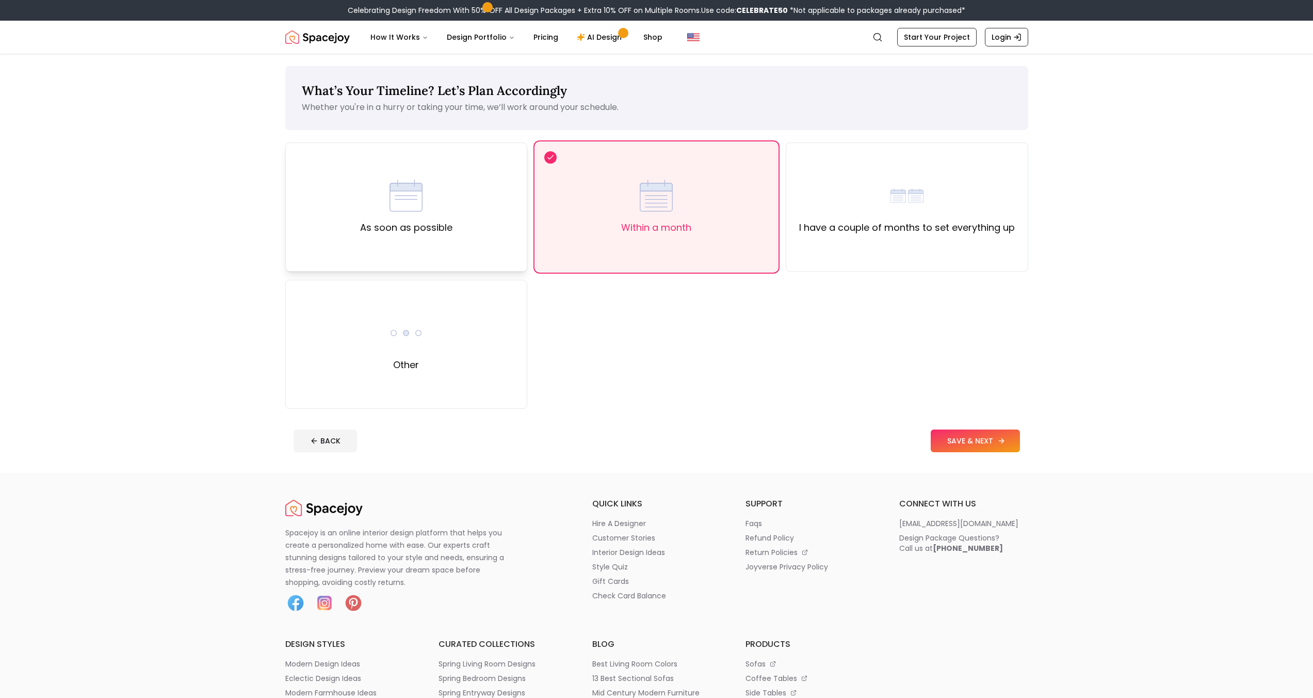
click at [522, 224] on div "As soon as possible" at bounding box center [406, 206] width 242 height 129
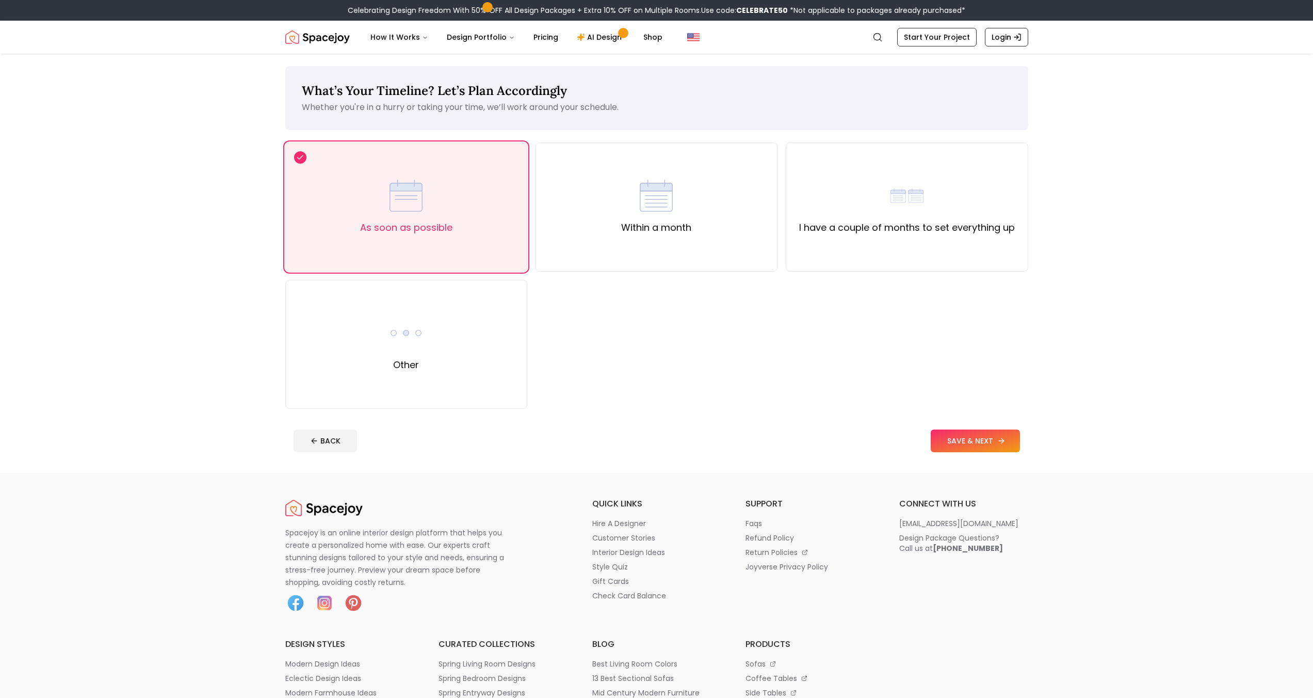
click at [1002, 442] on icon at bounding box center [1003, 440] width 3 height 5
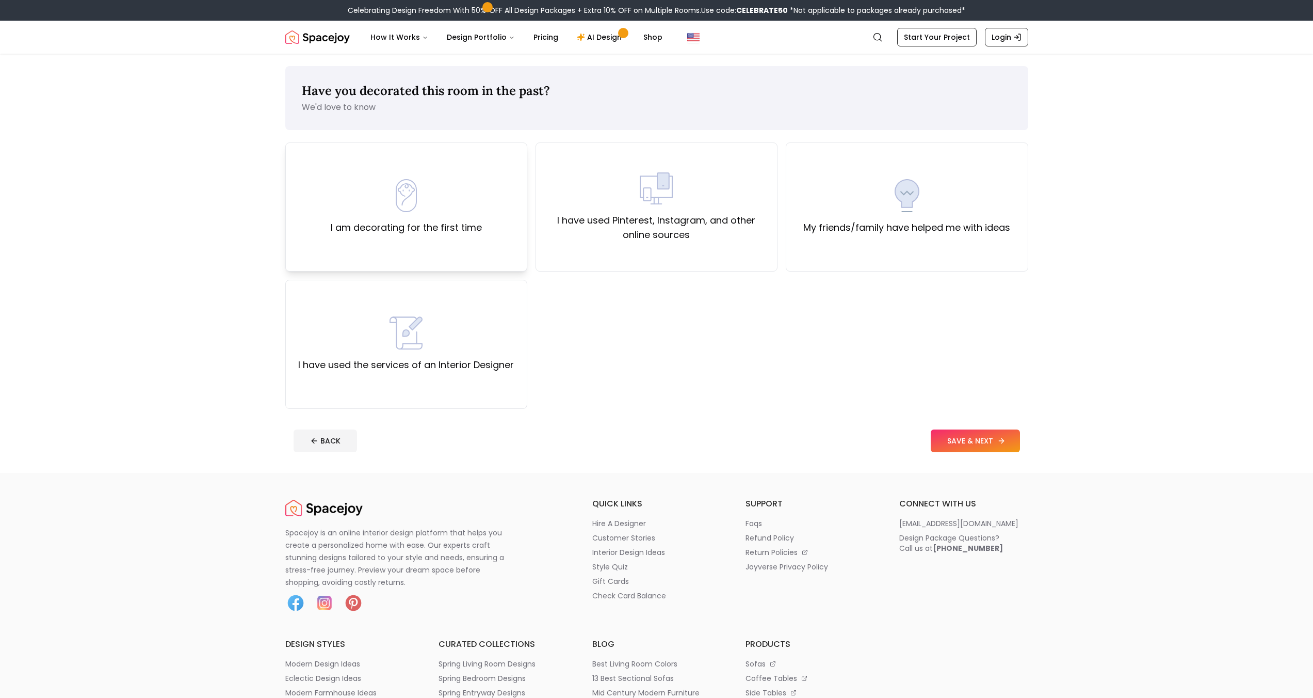
click at [458, 207] on div "I am decorating for the first time" at bounding box center [406, 207] width 151 height 56
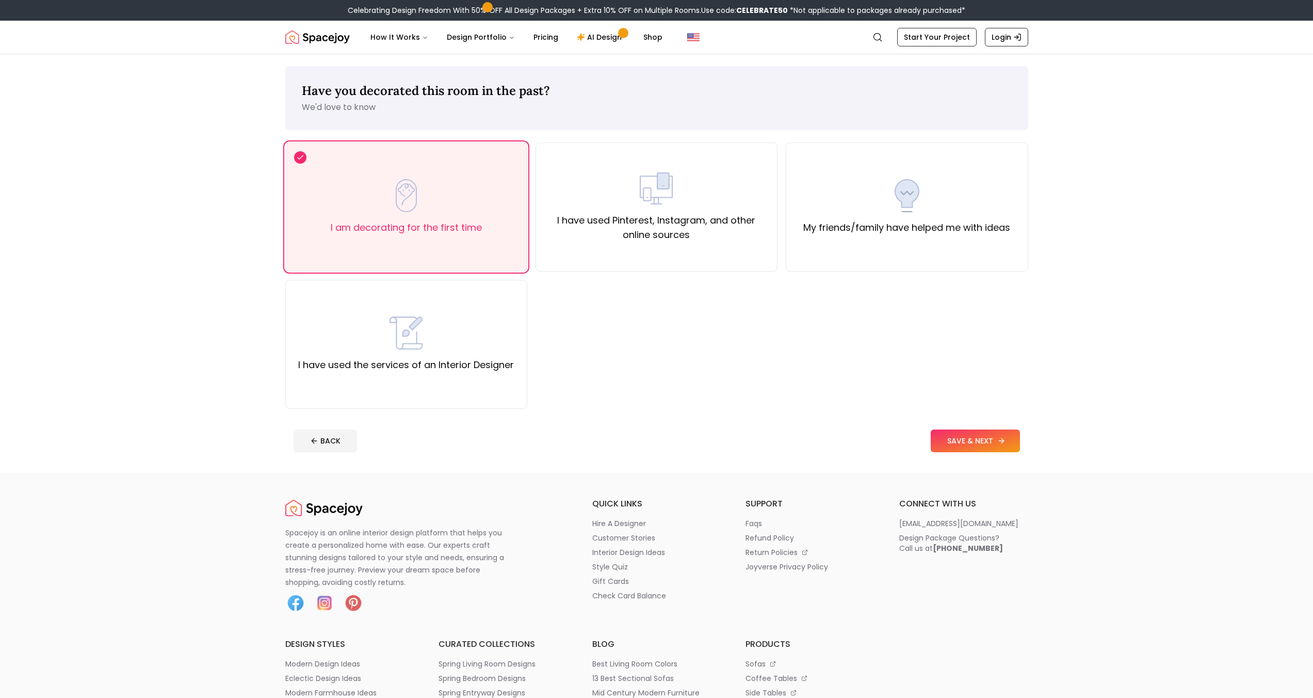
click at [972, 447] on button "SAVE & NEXT" at bounding box center [975, 440] width 89 height 23
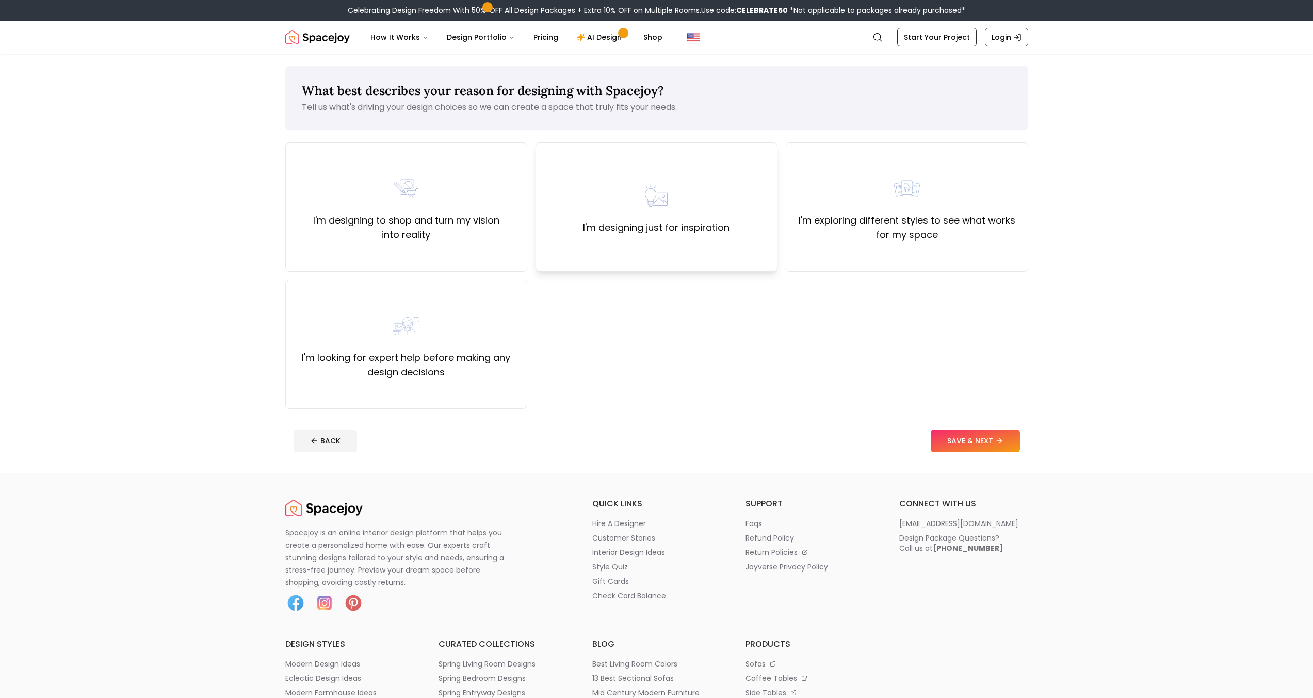
click at [610, 215] on div "I'm designing just for inspiration" at bounding box center [656, 207] width 147 height 56
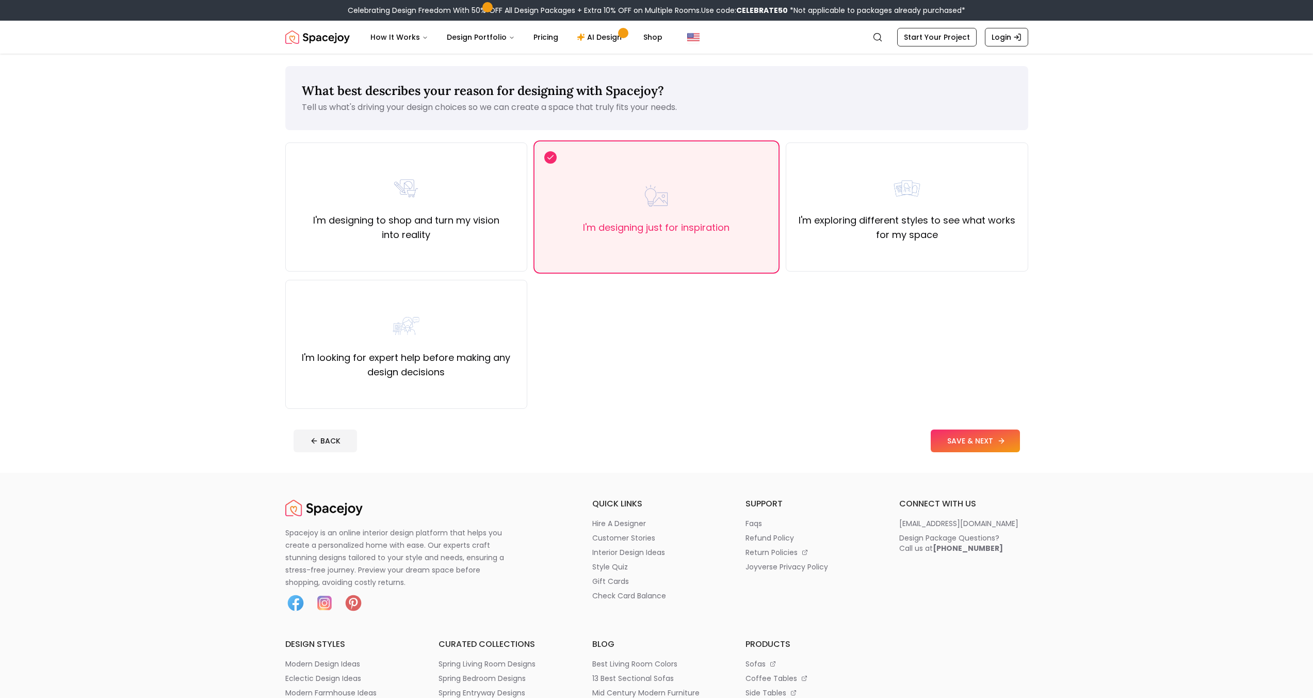
click at [981, 433] on button "SAVE & NEXT" at bounding box center [975, 440] width 89 height 23
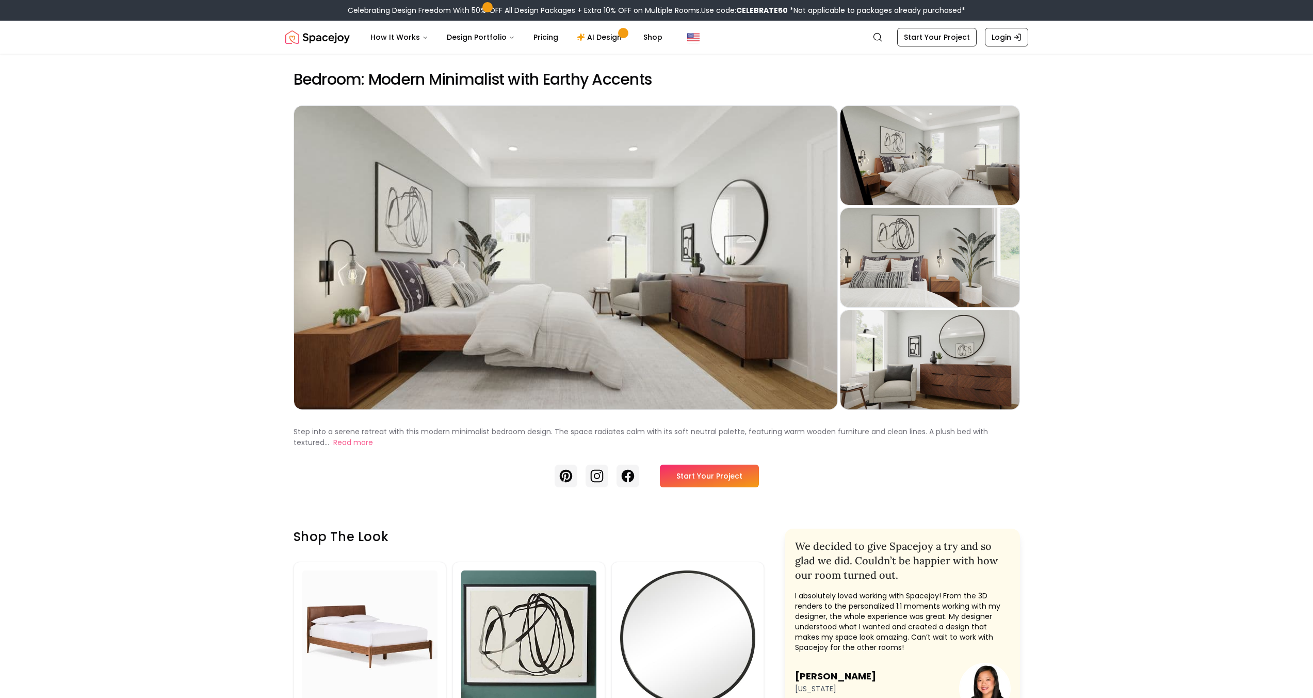
click at [704, 480] on link "Start Your Project" at bounding box center [709, 475] width 99 height 23
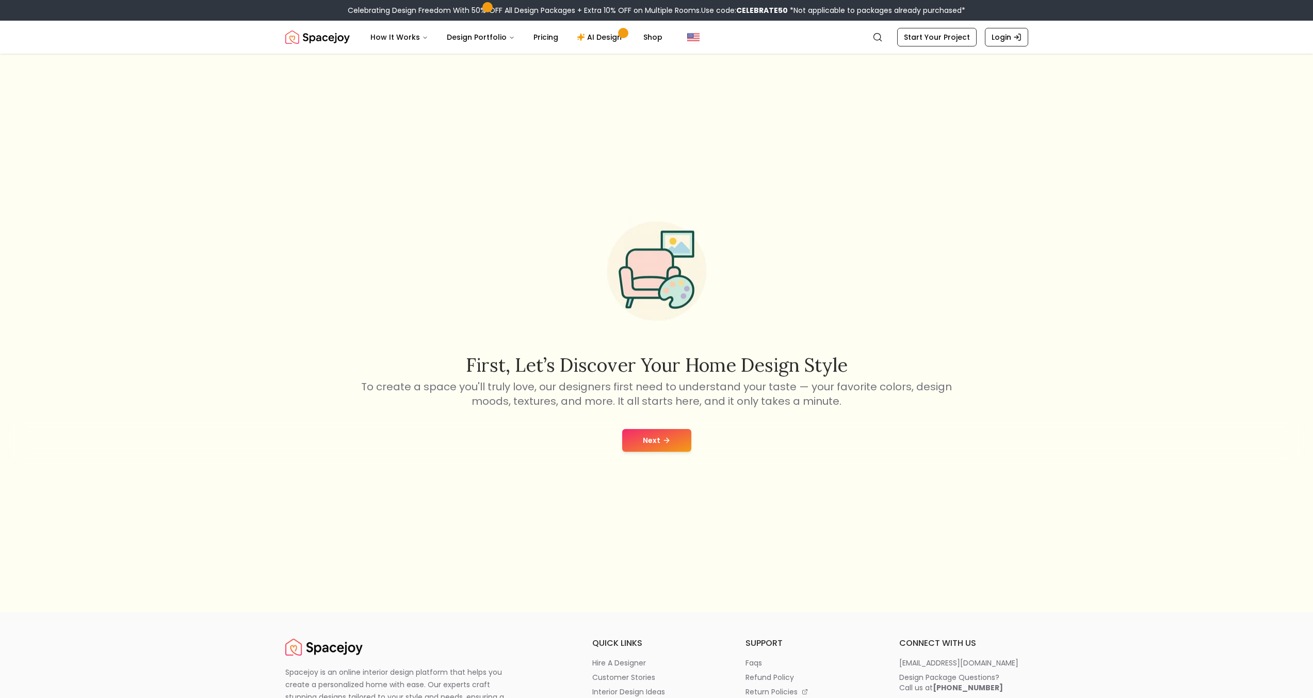
click at [675, 443] on button "Next" at bounding box center [656, 440] width 69 height 23
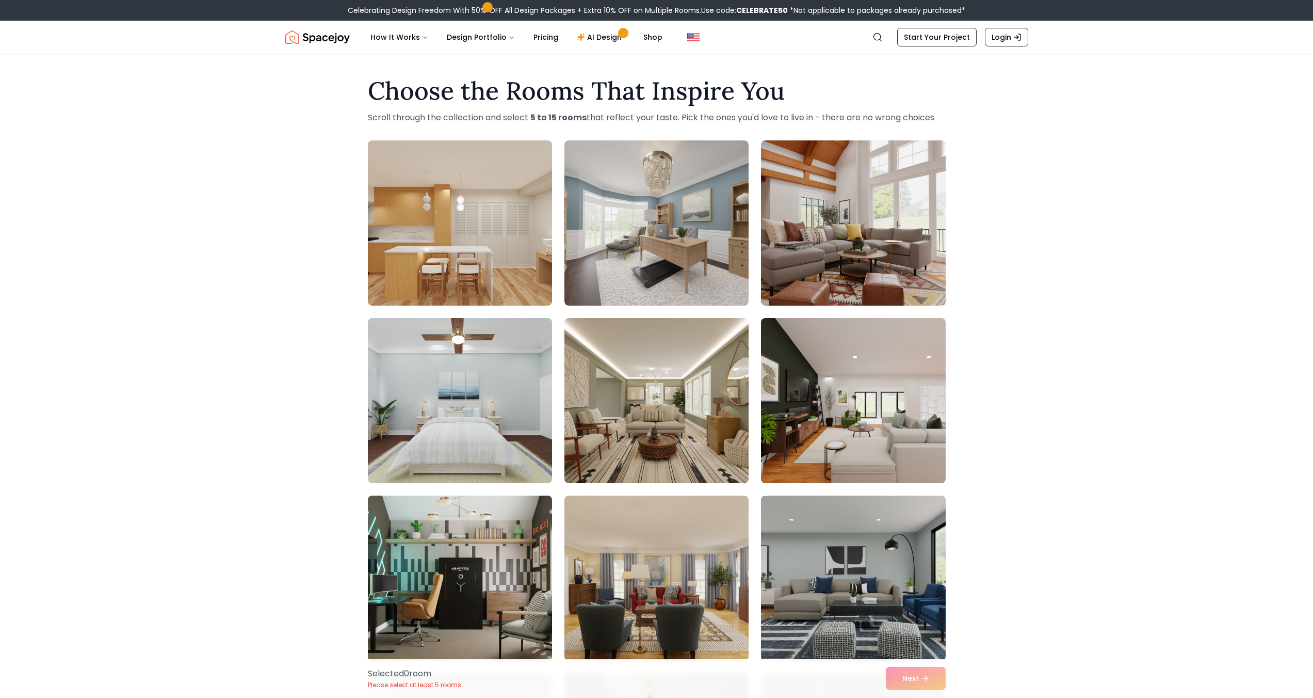
click at [410, 531] on img at bounding box center [460, 577] width 194 height 173
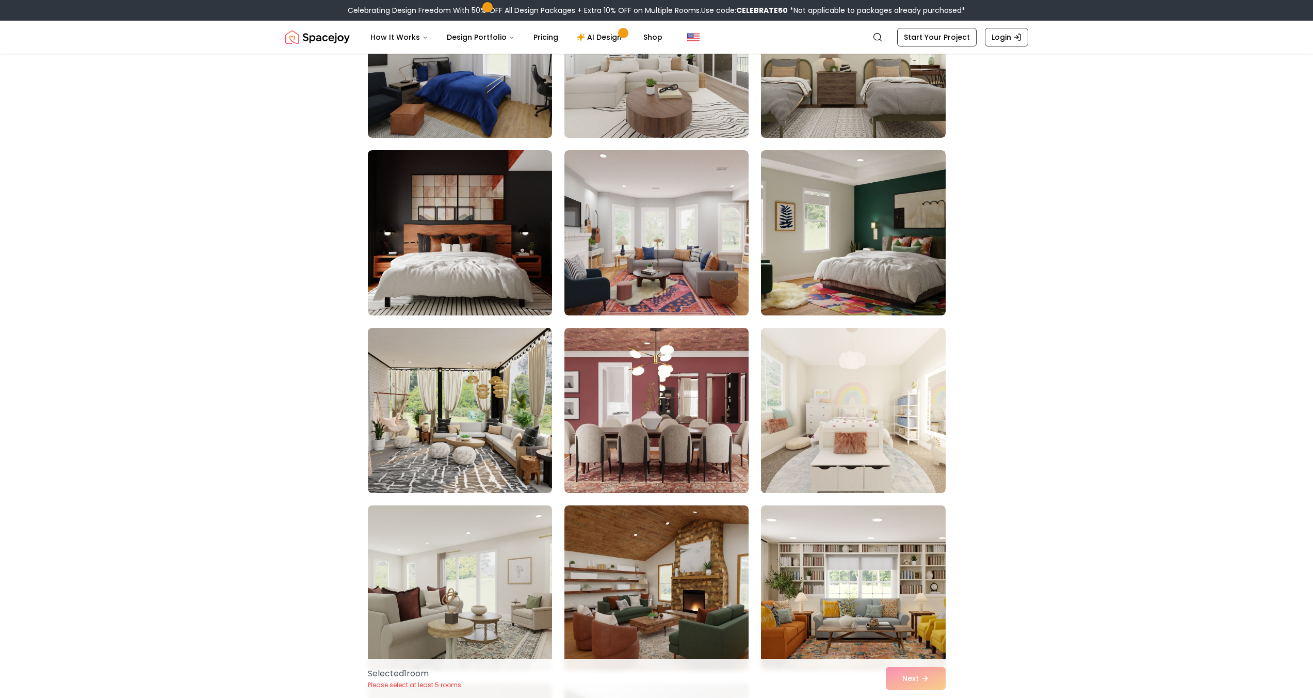
scroll to position [2299, 0]
click at [477, 92] on img at bounding box center [460, 54] width 194 height 173
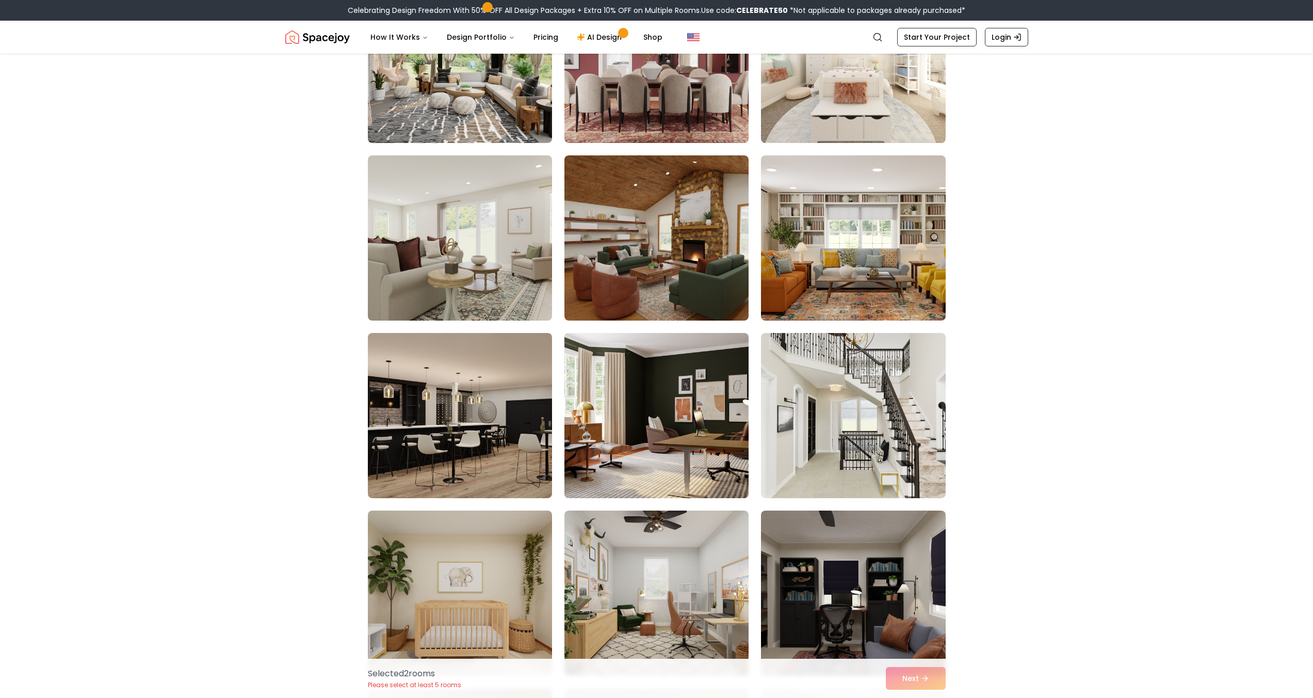
scroll to position [2657, 0]
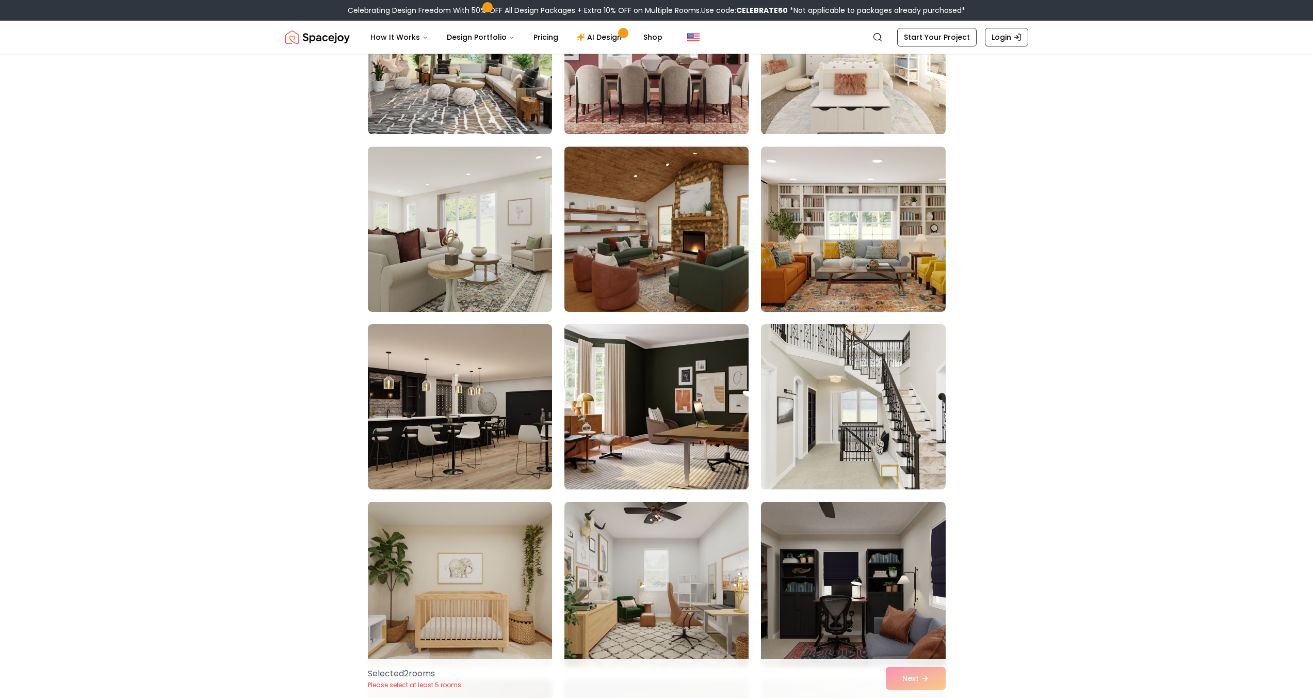
click at [705, 431] on img at bounding box center [657, 406] width 194 height 173
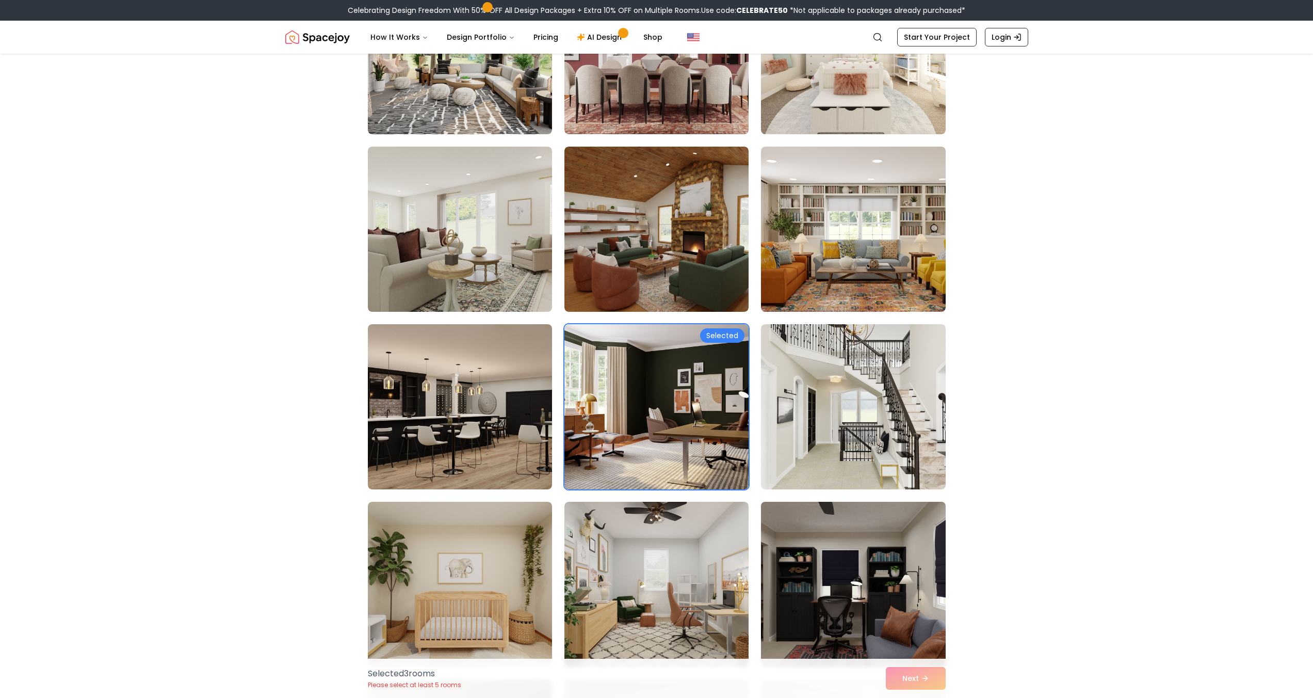
click at [840, 575] on img at bounding box center [854, 584] width 194 height 173
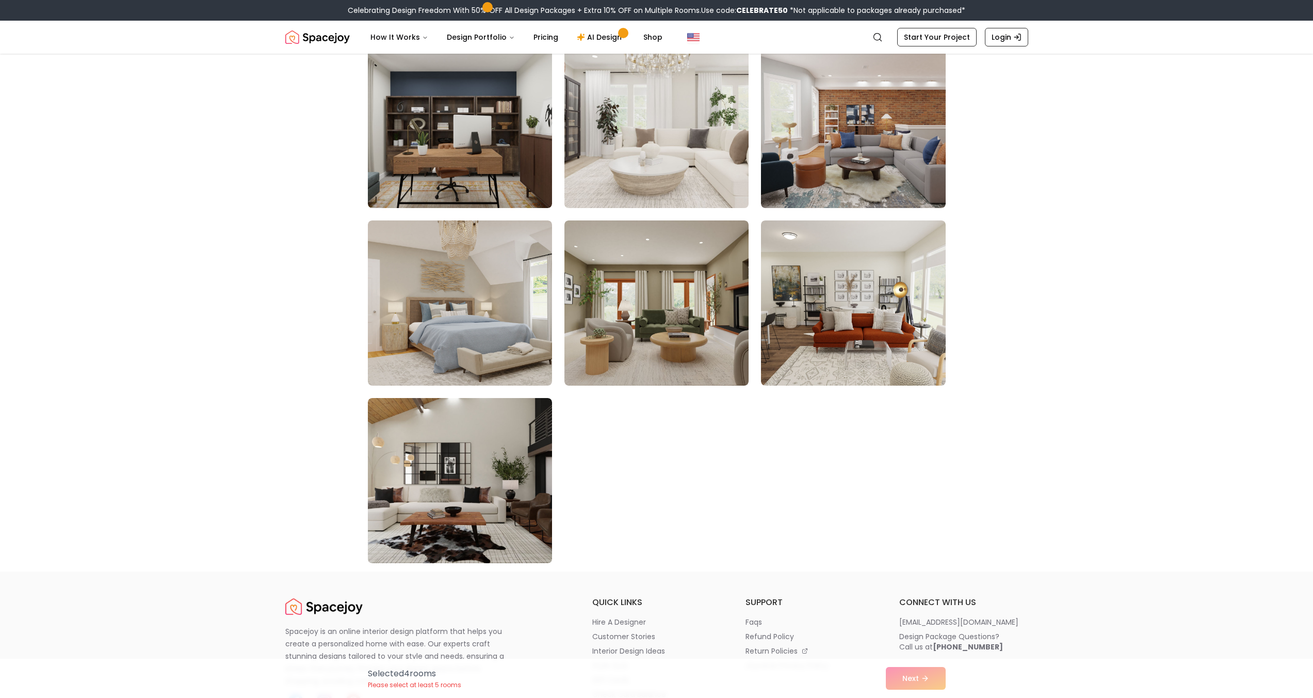
scroll to position [5621, 0]
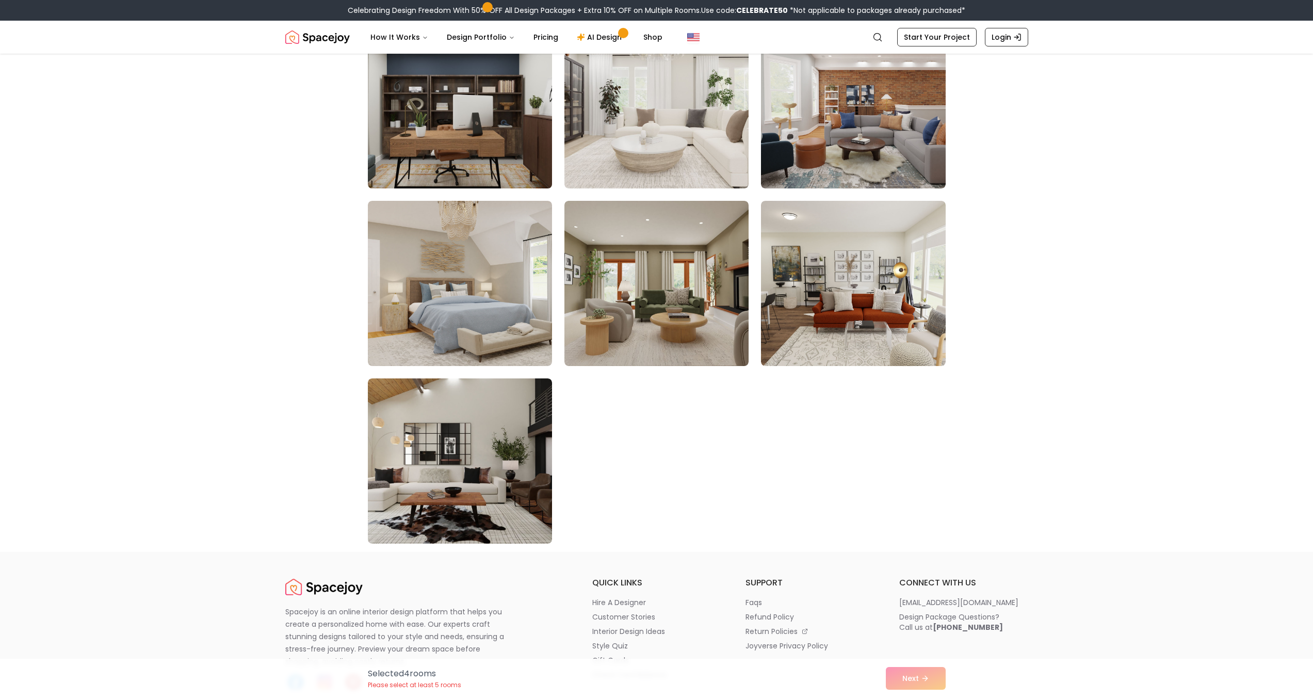
click at [499, 133] on img at bounding box center [460, 105] width 194 height 173
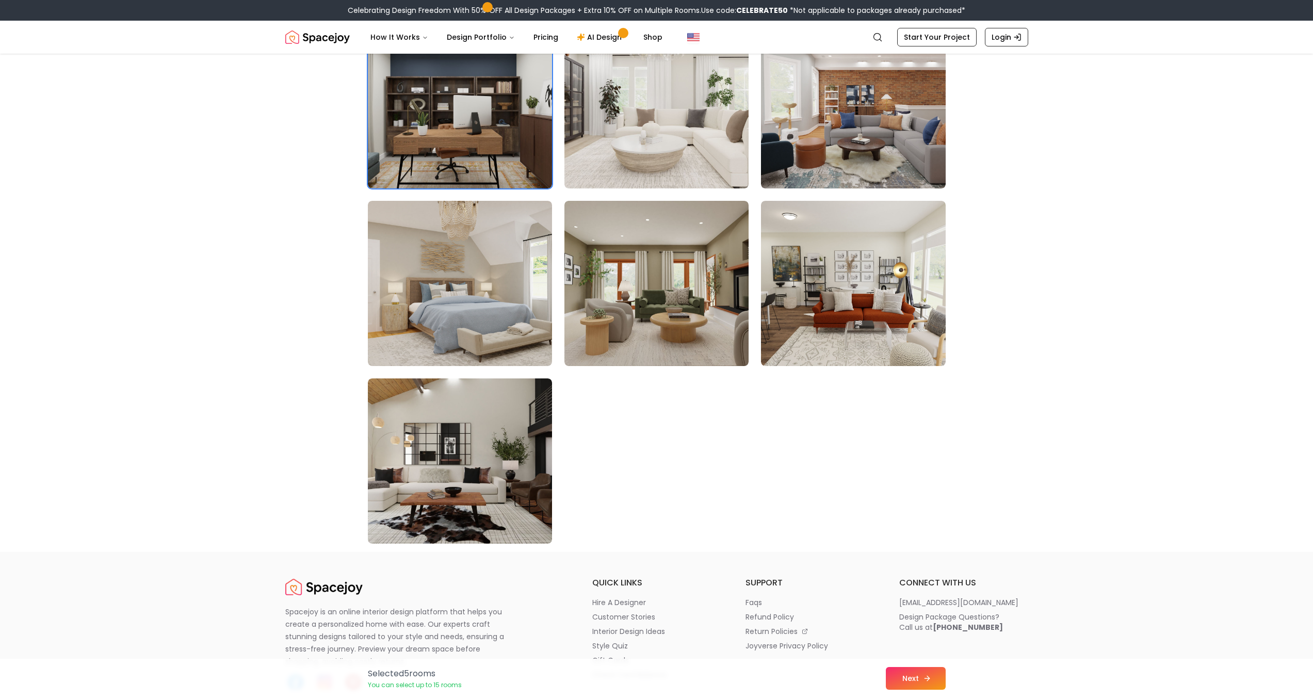
click at [924, 681] on icon at bounding box center [927, 678] width 8 height 8
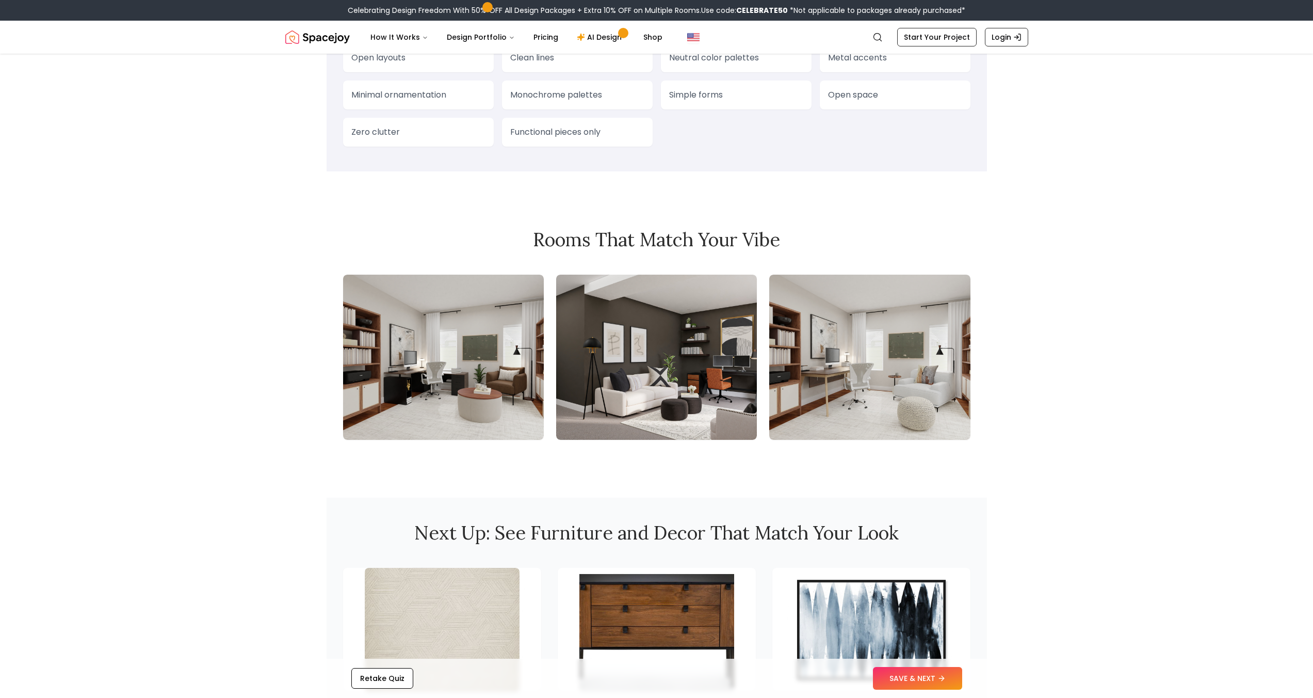
scroll to position [1130, 0]
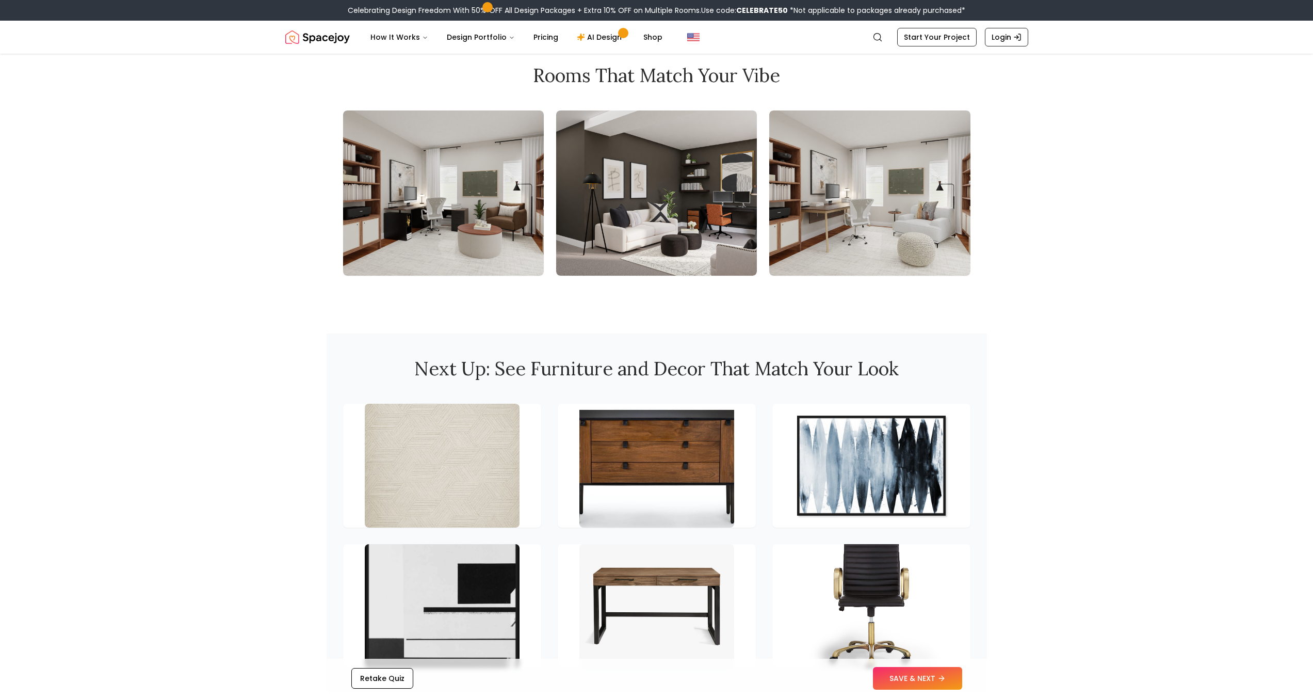
click at [658, 188] on img at bounding box center [656, 192] width 201 height 165
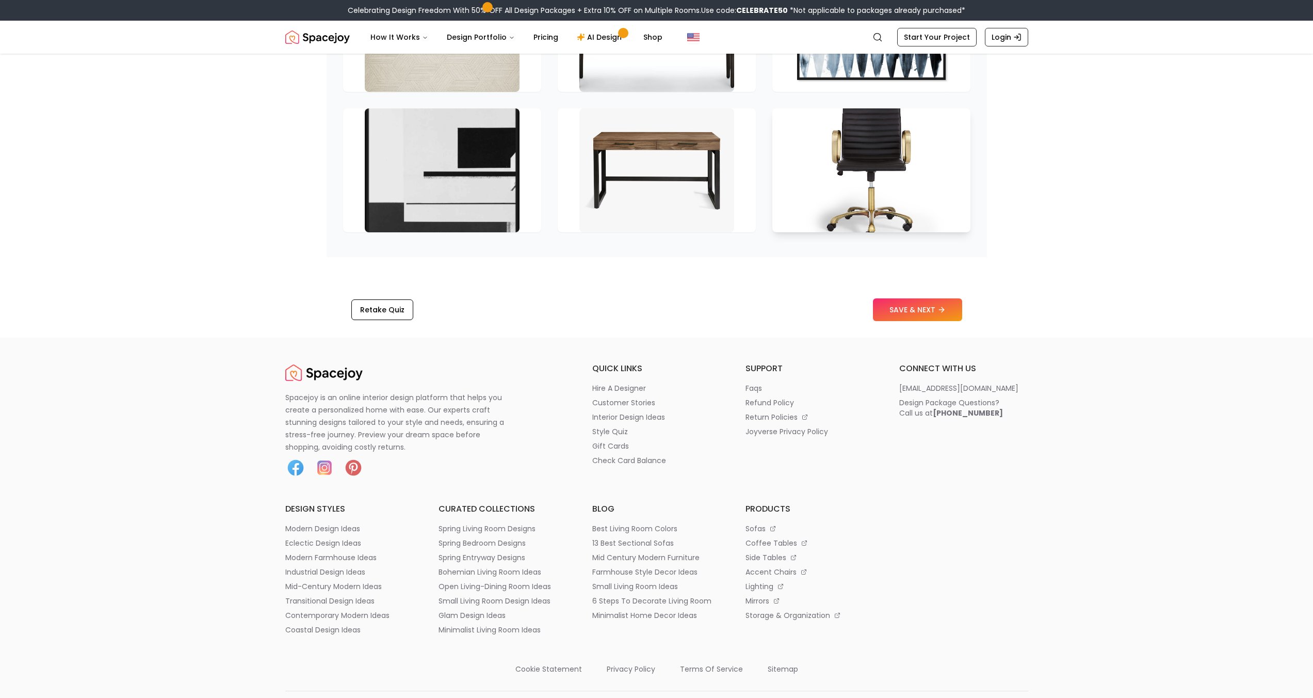
scroll to position [1511, 0]
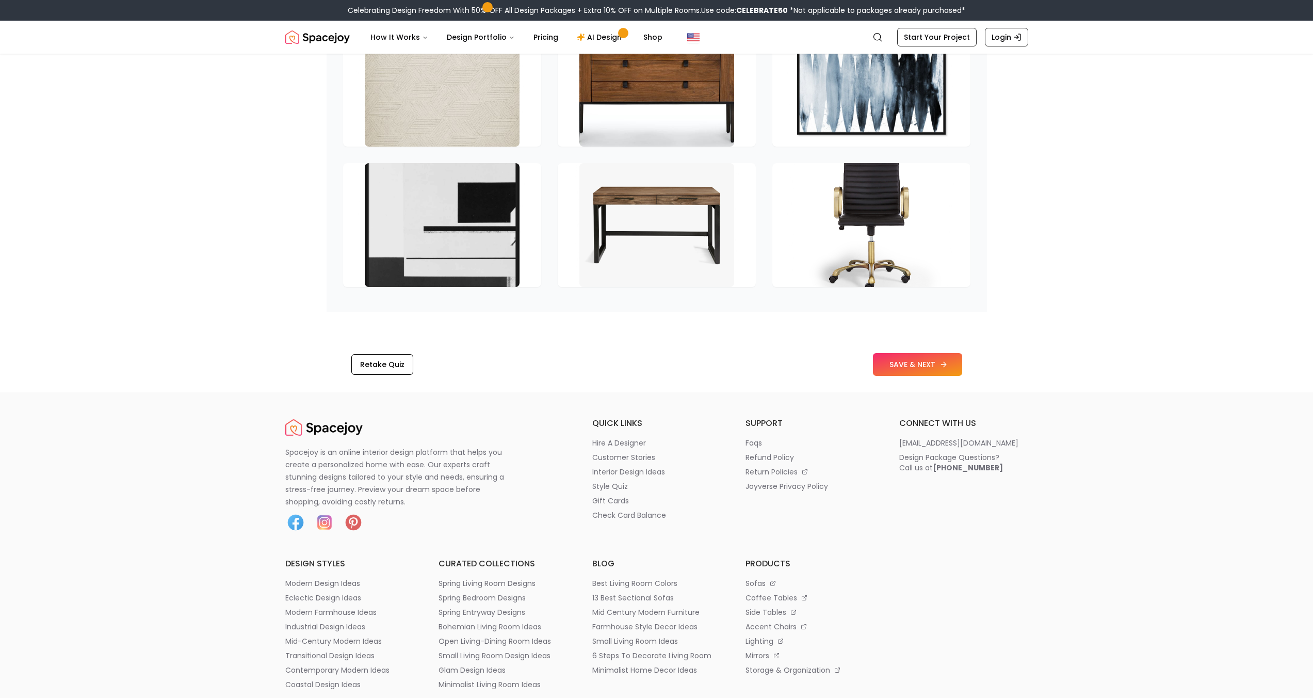
click at [953, 363] on button "SAVE & NEXT" at bounding box center [917, 364] width 89 height 23
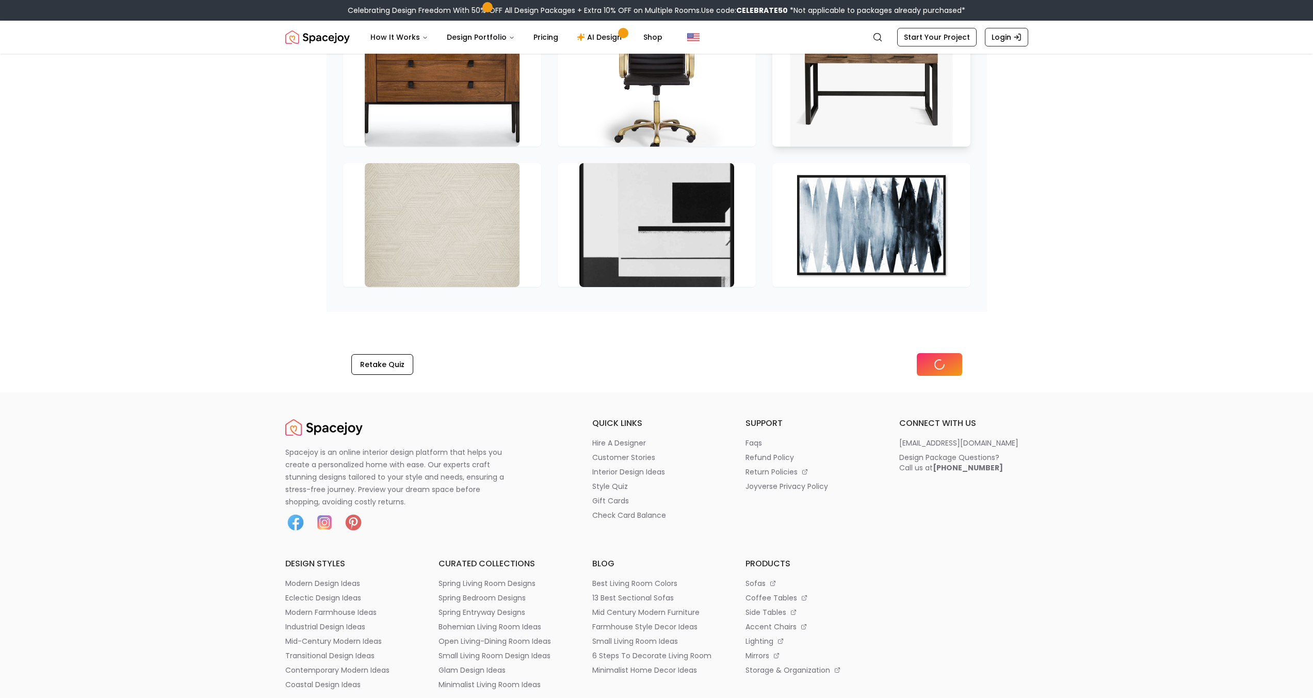
scroll to position [1501, 0]
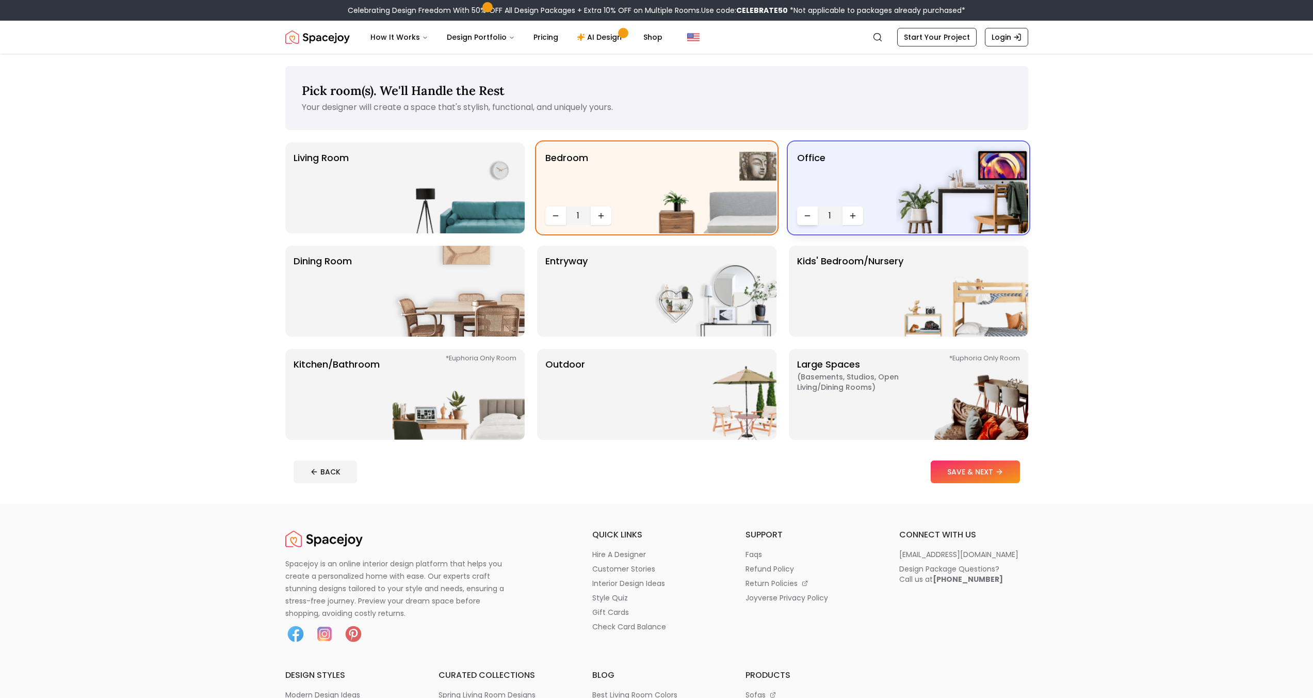
click at [813, 216] on button "Decrease quantity" at bounding box center [807, 215] width 21 height 19
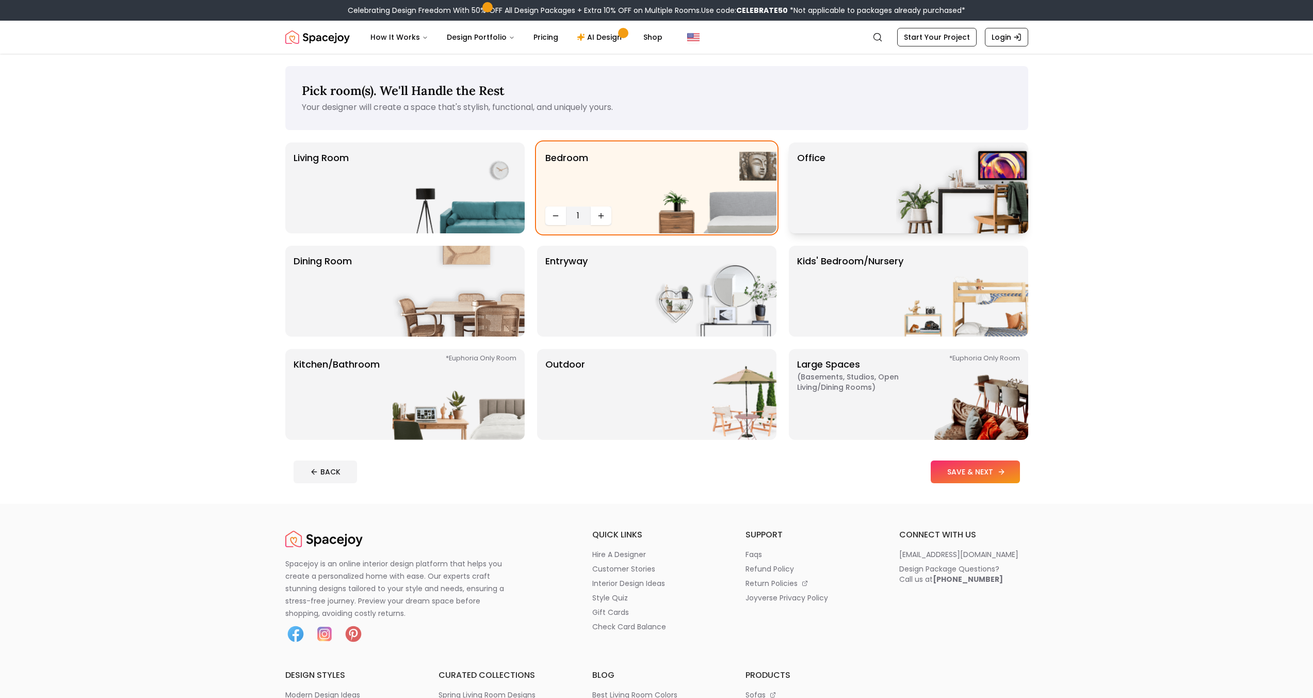
click at [955, 472] on button "SAVE & NEXT" at bounding box center [975, 471] width 89 height 23
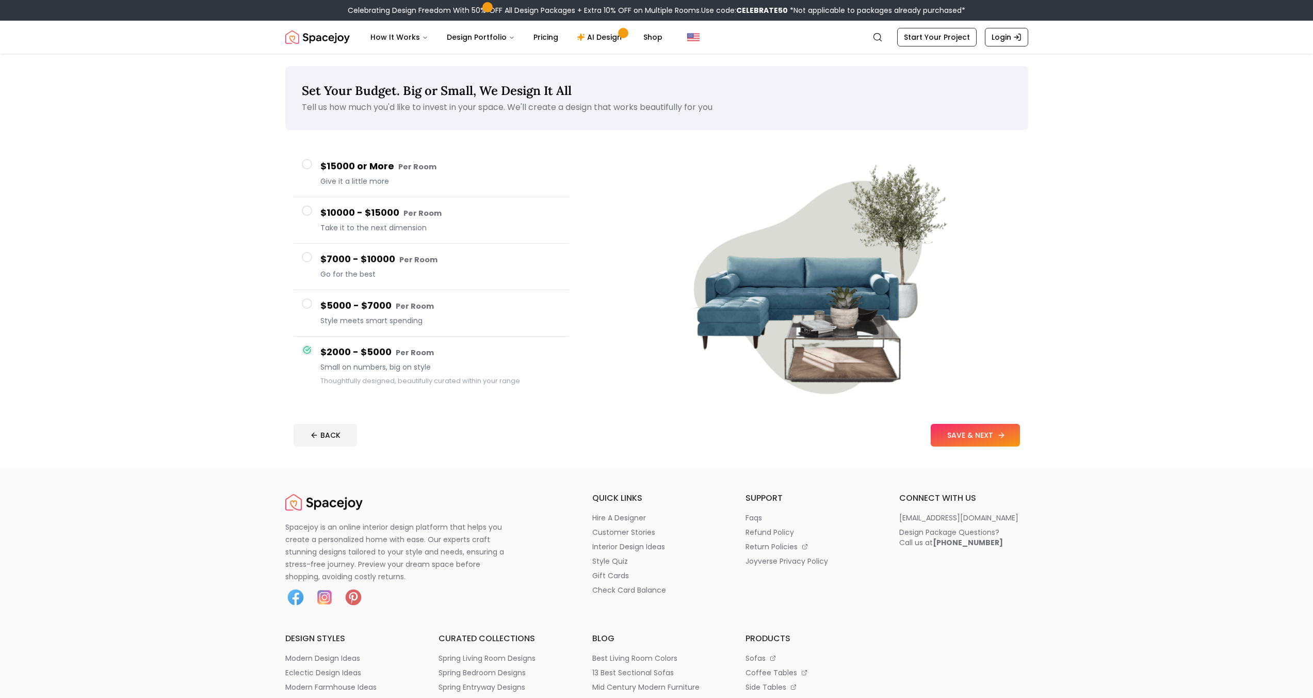
click at [982, 424] on button "SAVE & NEXT" at bounding box center [975, 435] width 89 height 23
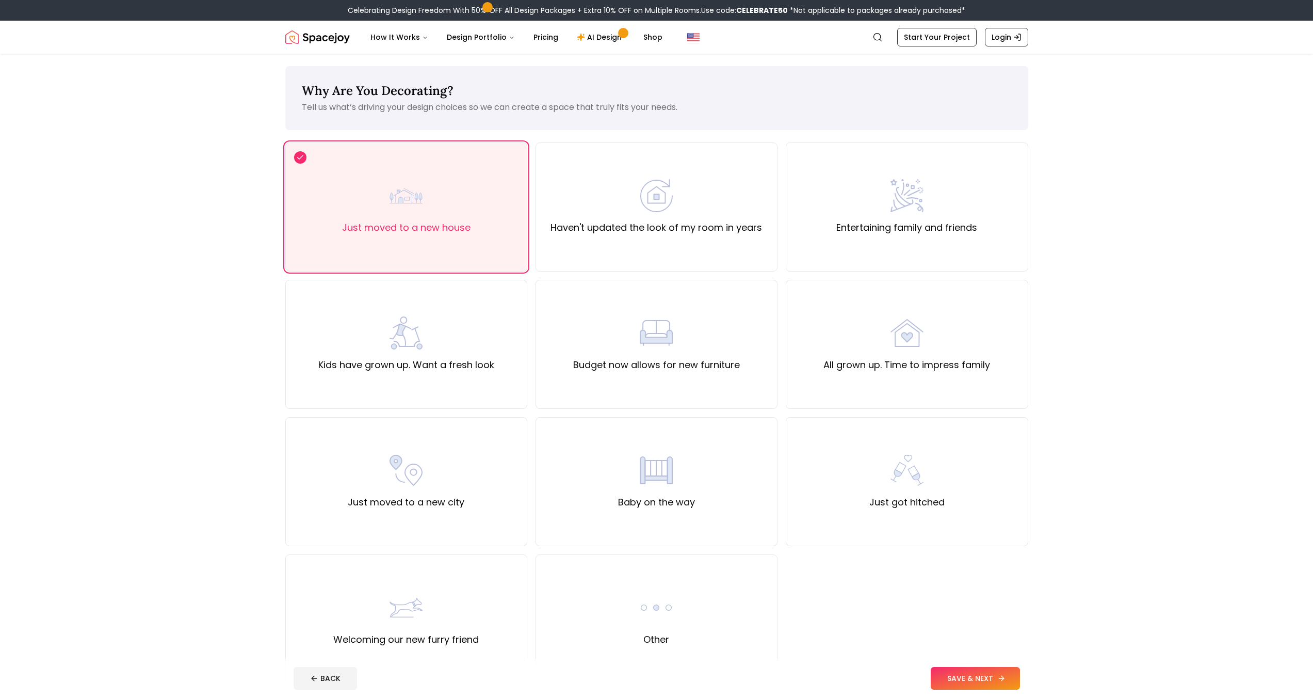
click at [964, 688] on button "SAVE & NEXT" at bounding box center [975, 678] width 89 height 23
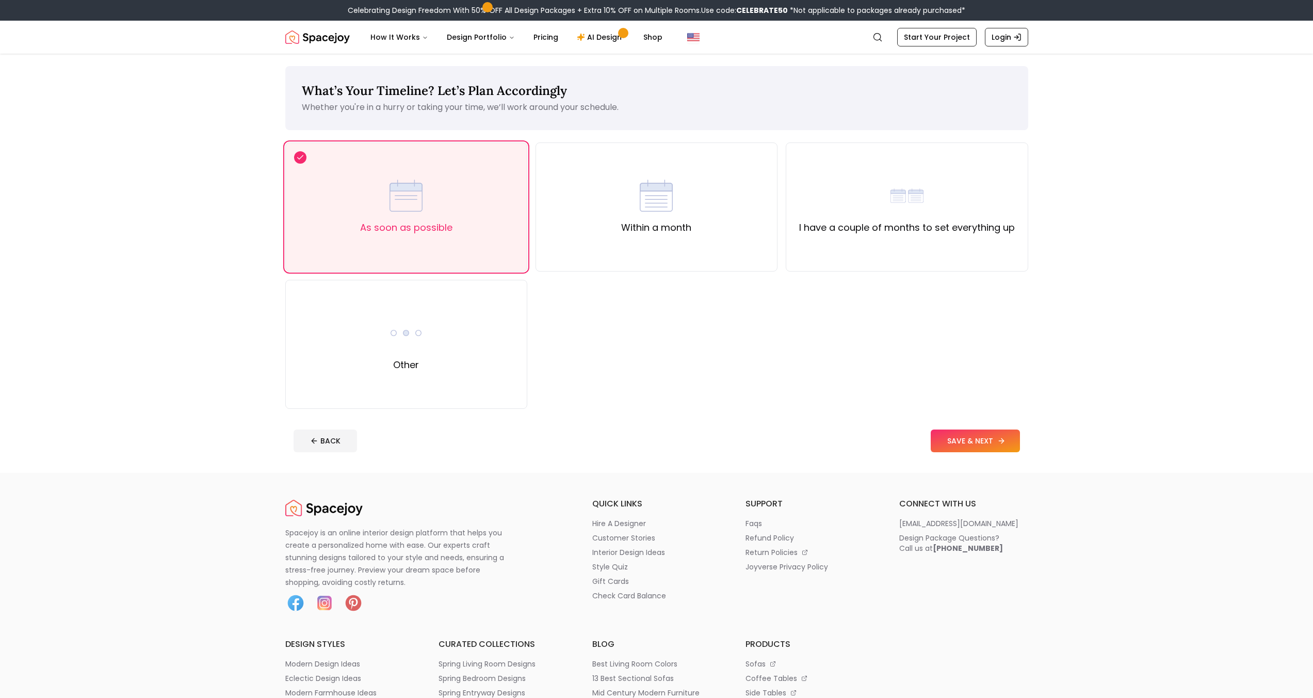
click at [974, 436] on button "SAVE & NEXT" at bounding box center [975, 440] width 89 height 23
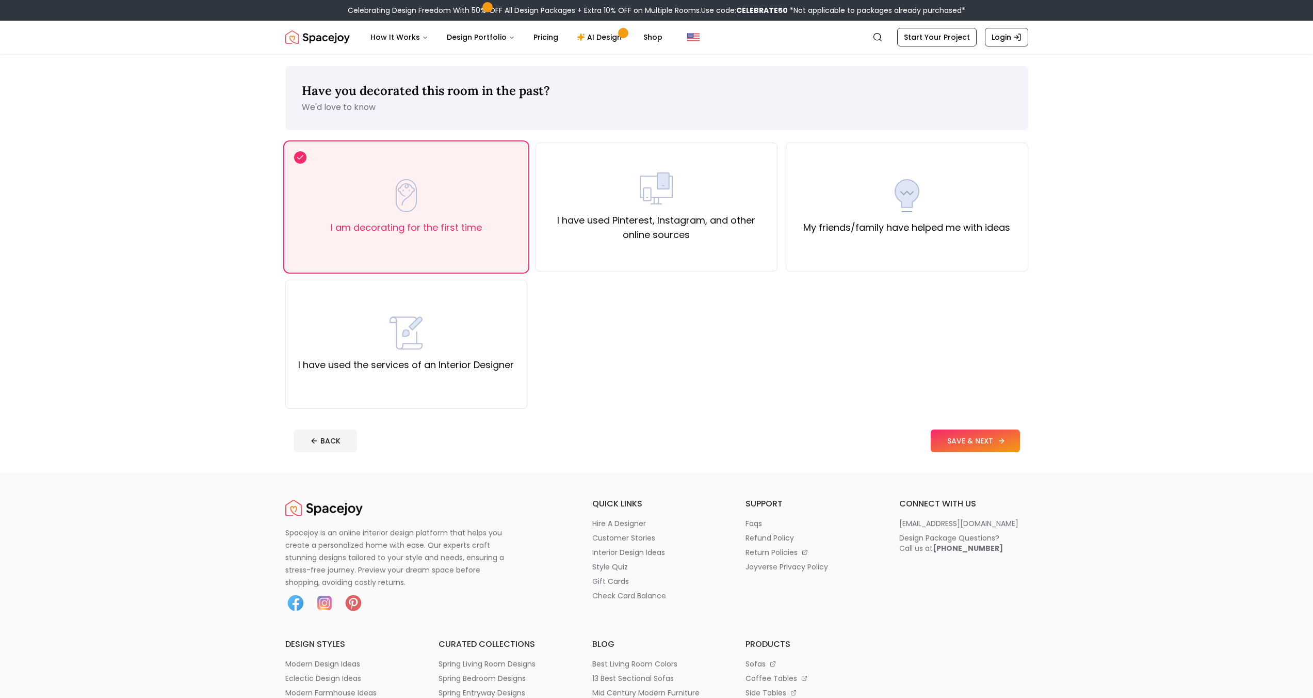
click at [975, 437] on button "SAVE & NEXT" at bounding box center [975, 440] width 89 height 23
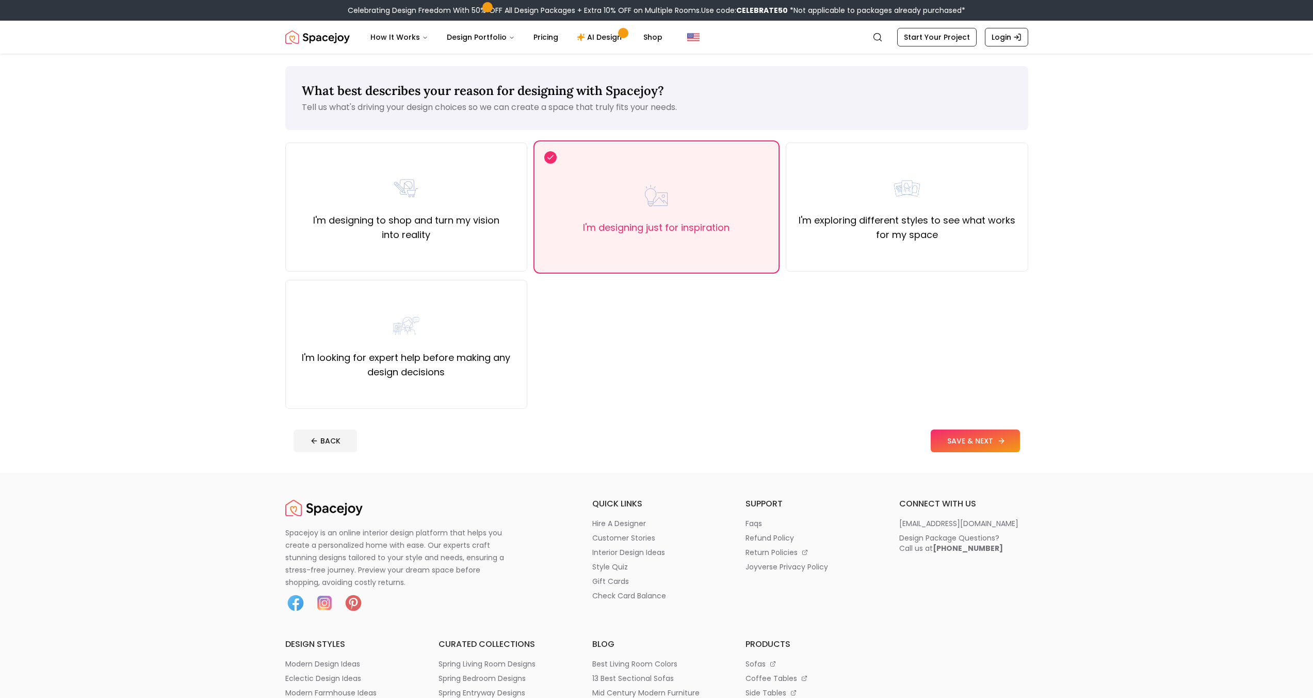
click at [975, 437] on button "SAVE & NEXT" at bounding box center [975, 440] width 89 height 23
